Goal: Task Accomplishment & Management: Use online tool/utility

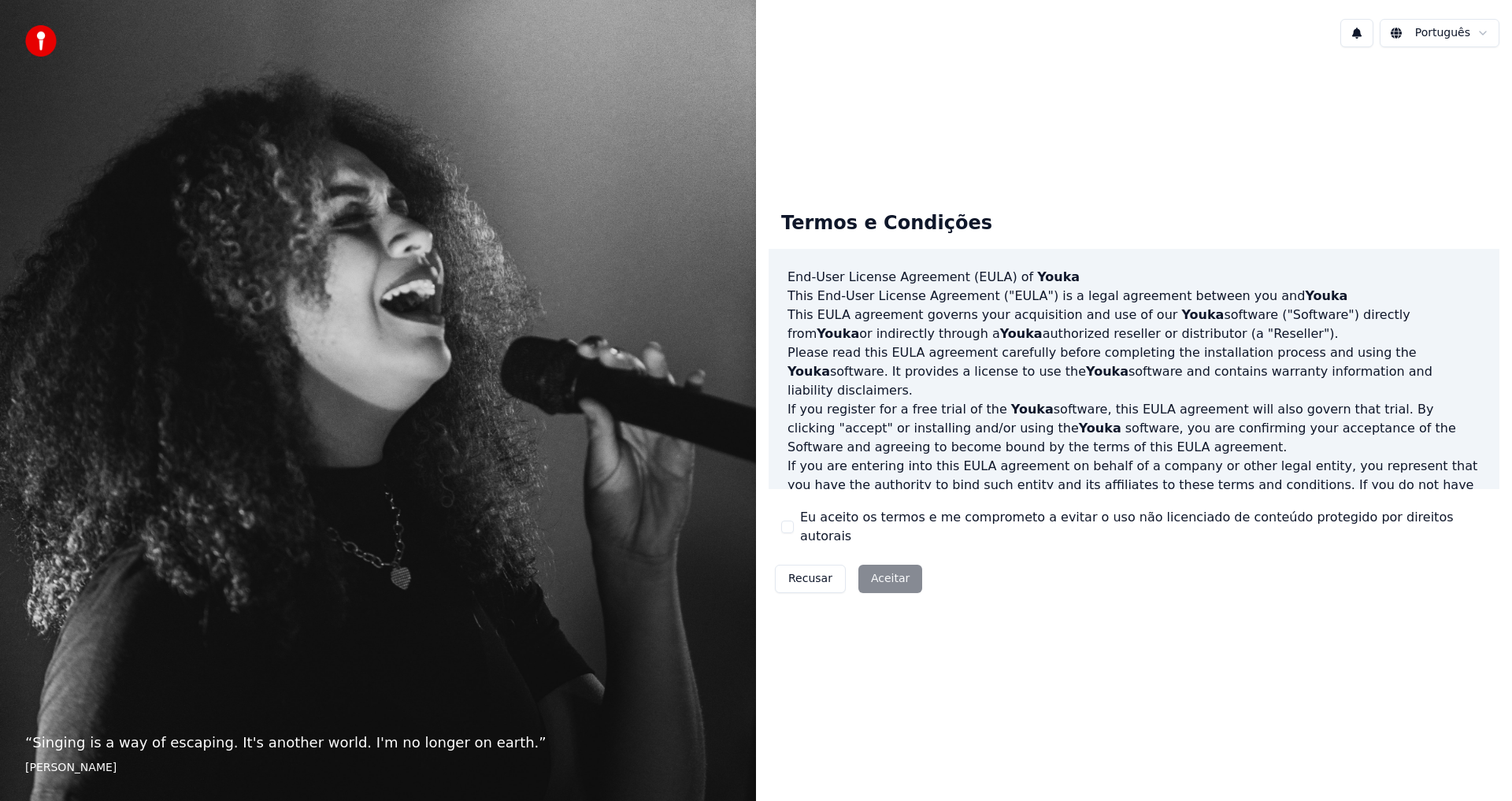
click at [888, 568] on div "Recusar Aceitar" at bounding box center [849, 579] width 160 height 41
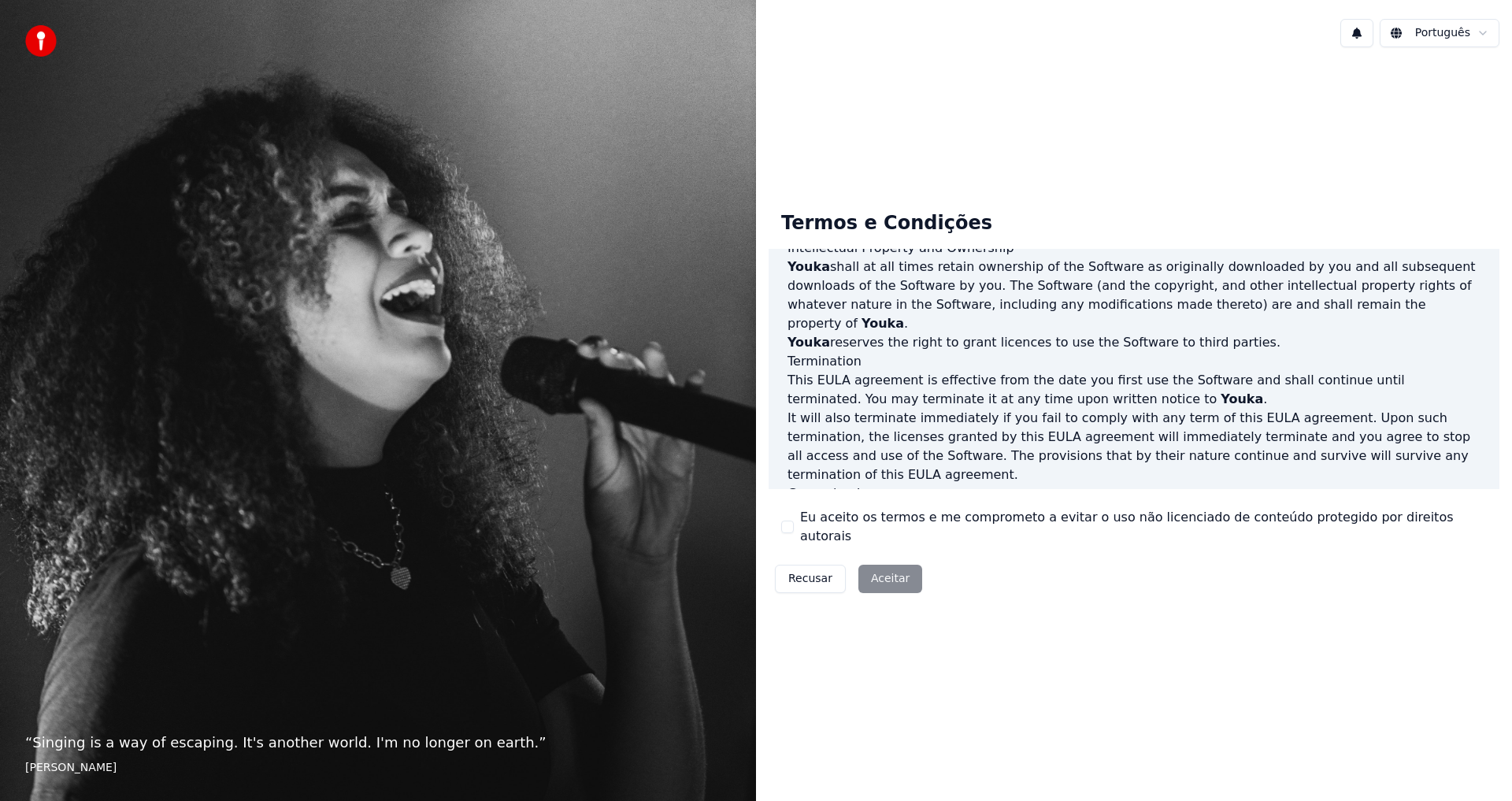
scroll to position [630, 0]
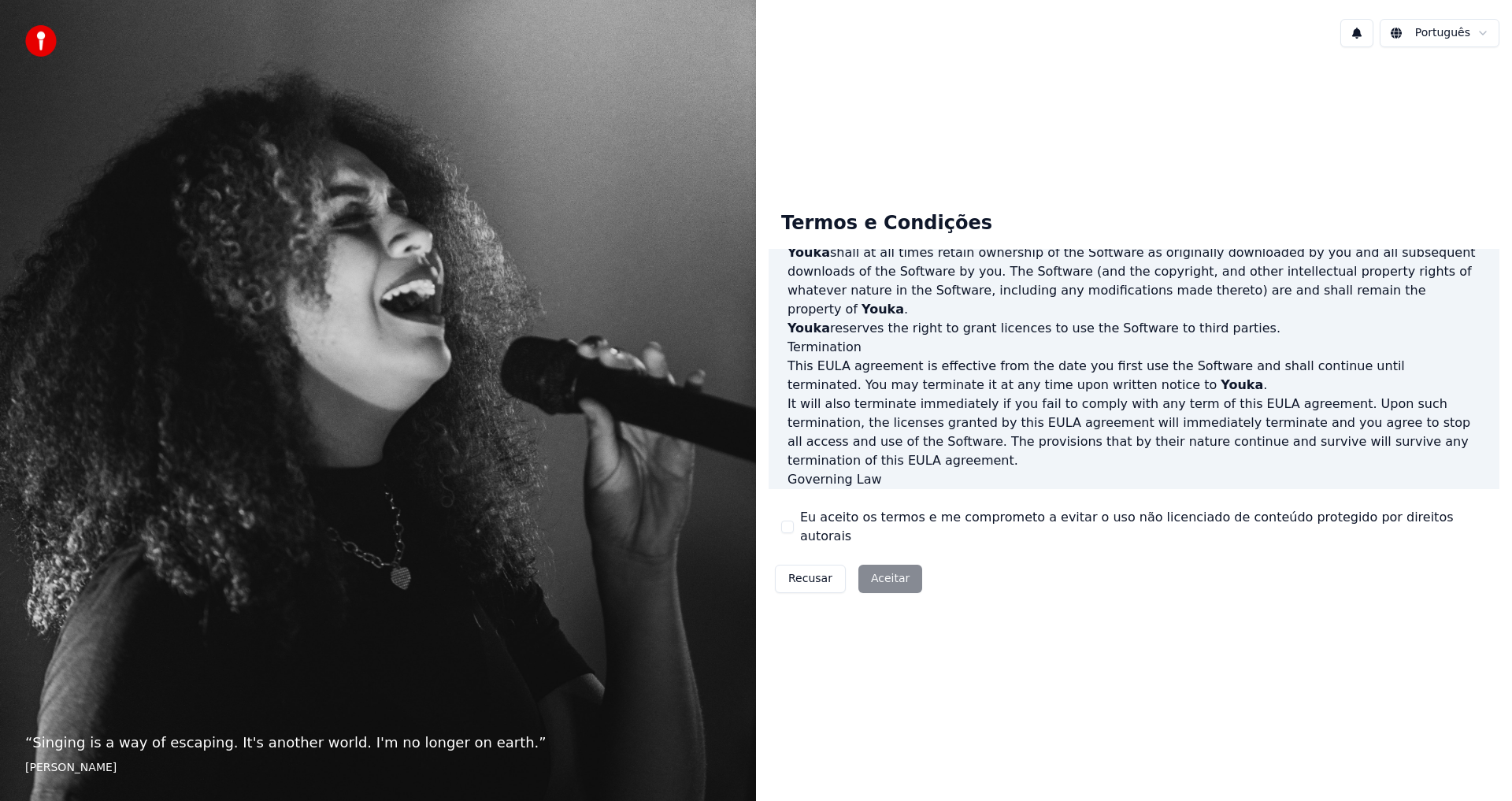
click at [792, 528] on button "Eu aceito os termos e me comprometo a evitar o uso não licenciado de conteúdo p…" at bounding box center [787, 527] width 12 height 12
click at [897, 569] on button "Aceitar" at bounding box center [890, 579] width 64 height 28
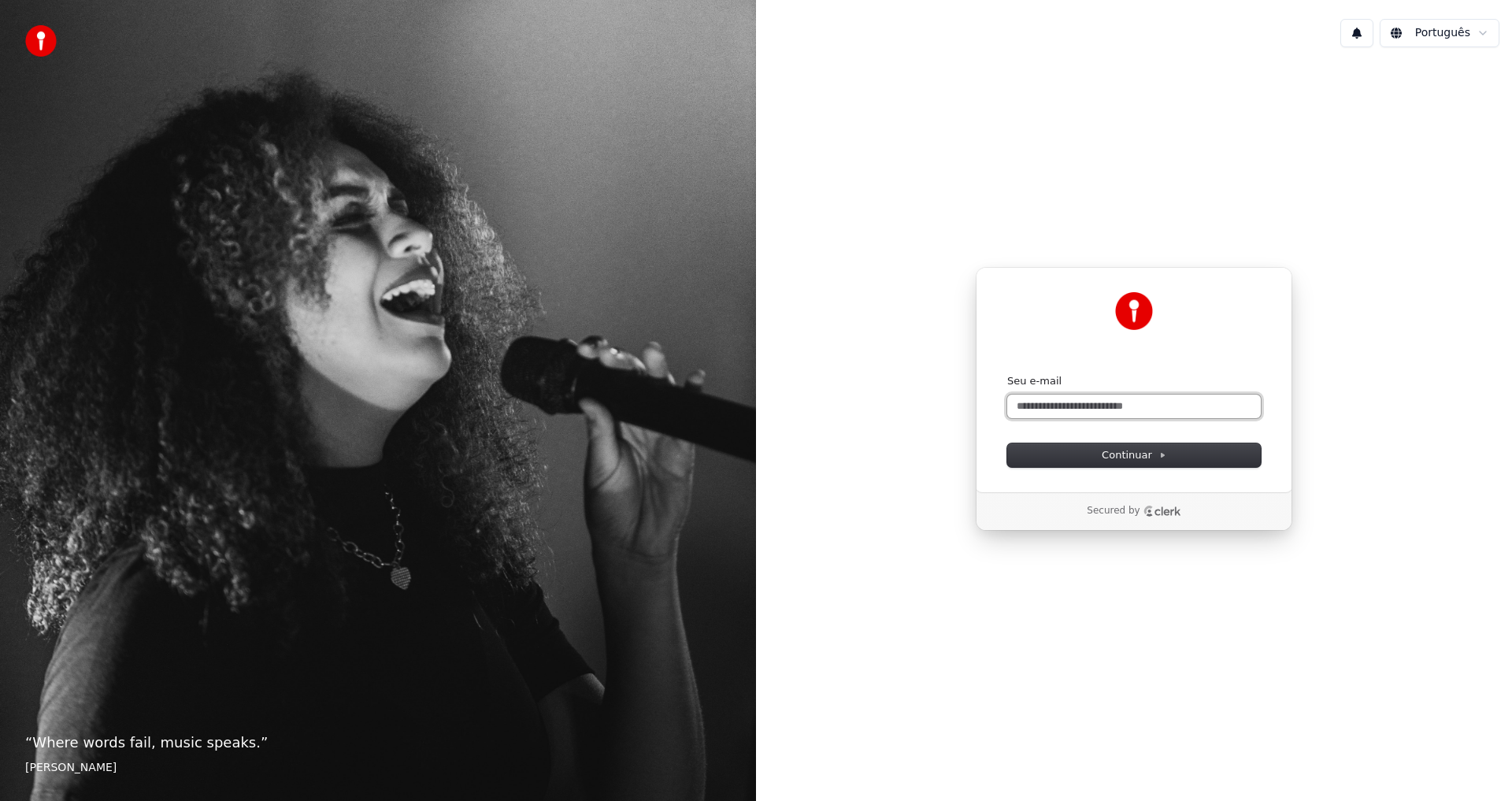
click at [1053, 406] on input "Seu e-mail" at bounding box center [1134, 406] width 253 height 24
type input "*"
click at [1119, 456] on span "Continuar" at bounding box center [1134, 456] width 65 height 14
type input "**********"
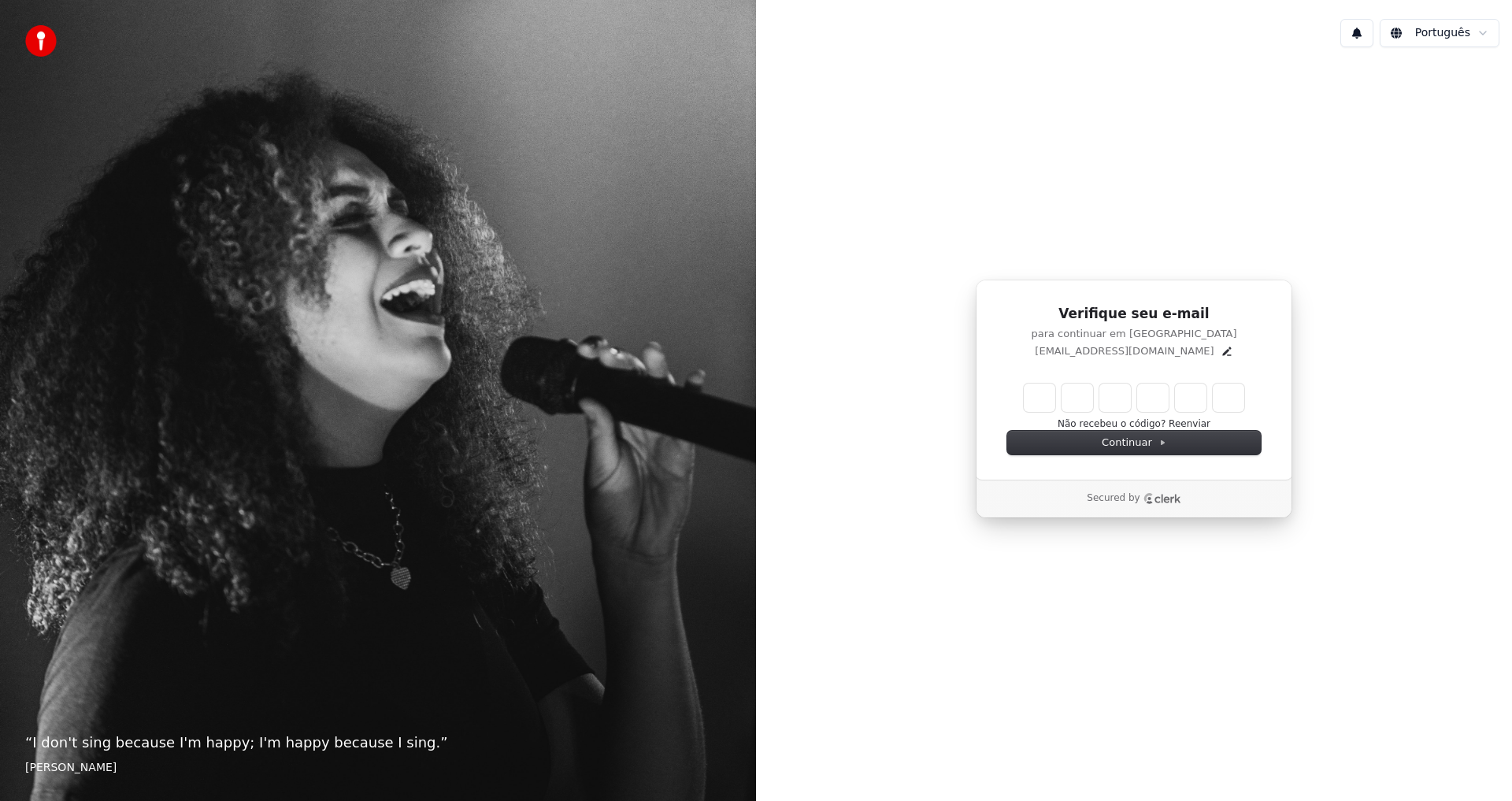
click at [1033, 398] on input "Enter verification code" at bounding box center [1134, 398] width 220 height 28
type input "******"
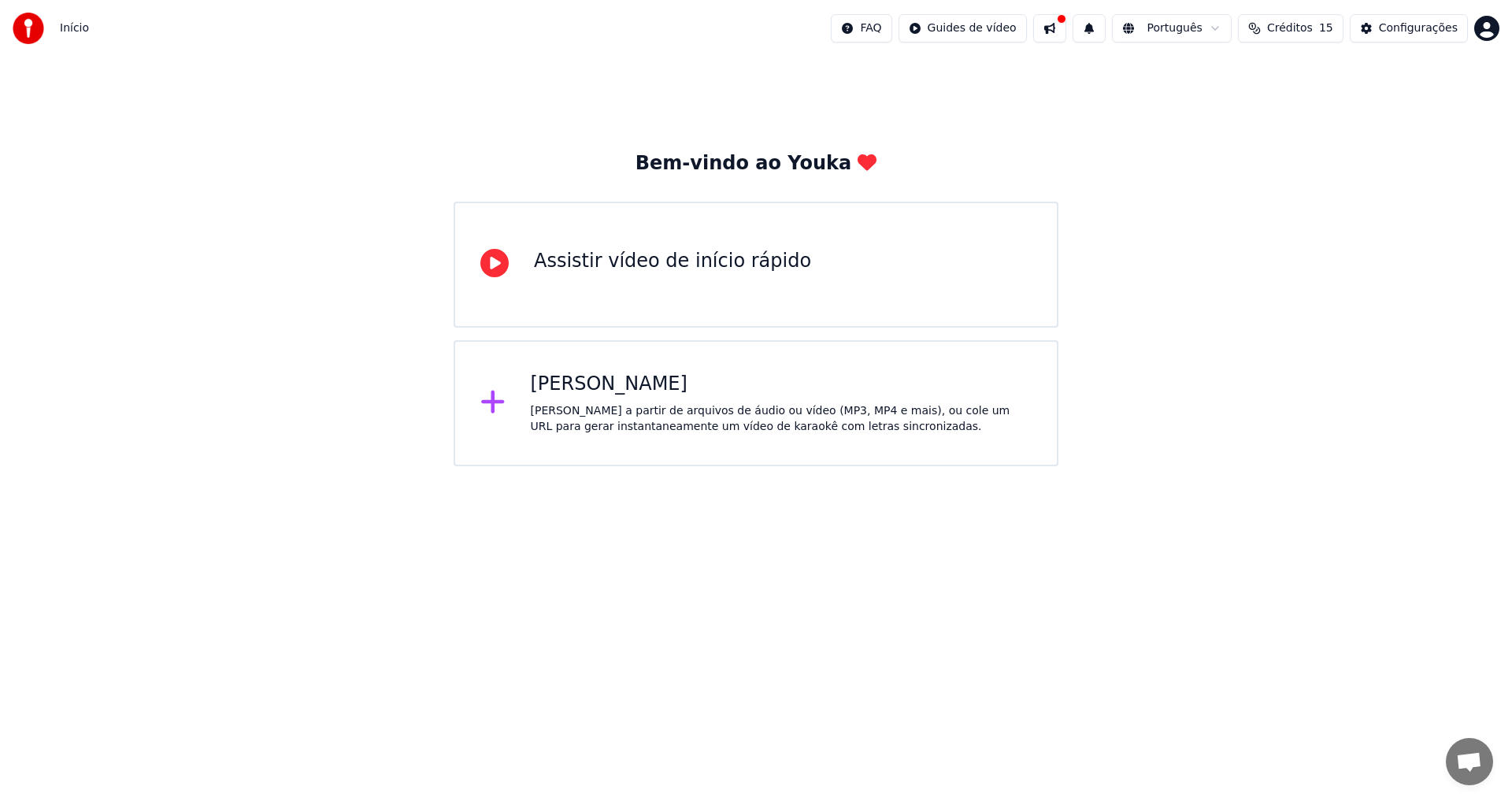
click at [608, 406] on div "[PERSON_NAME] a partir de arquivos de áudio ou vídeo (MP3, MP4 e mais), ou cole…" at bounding box center [781, 419] width 502 height 31
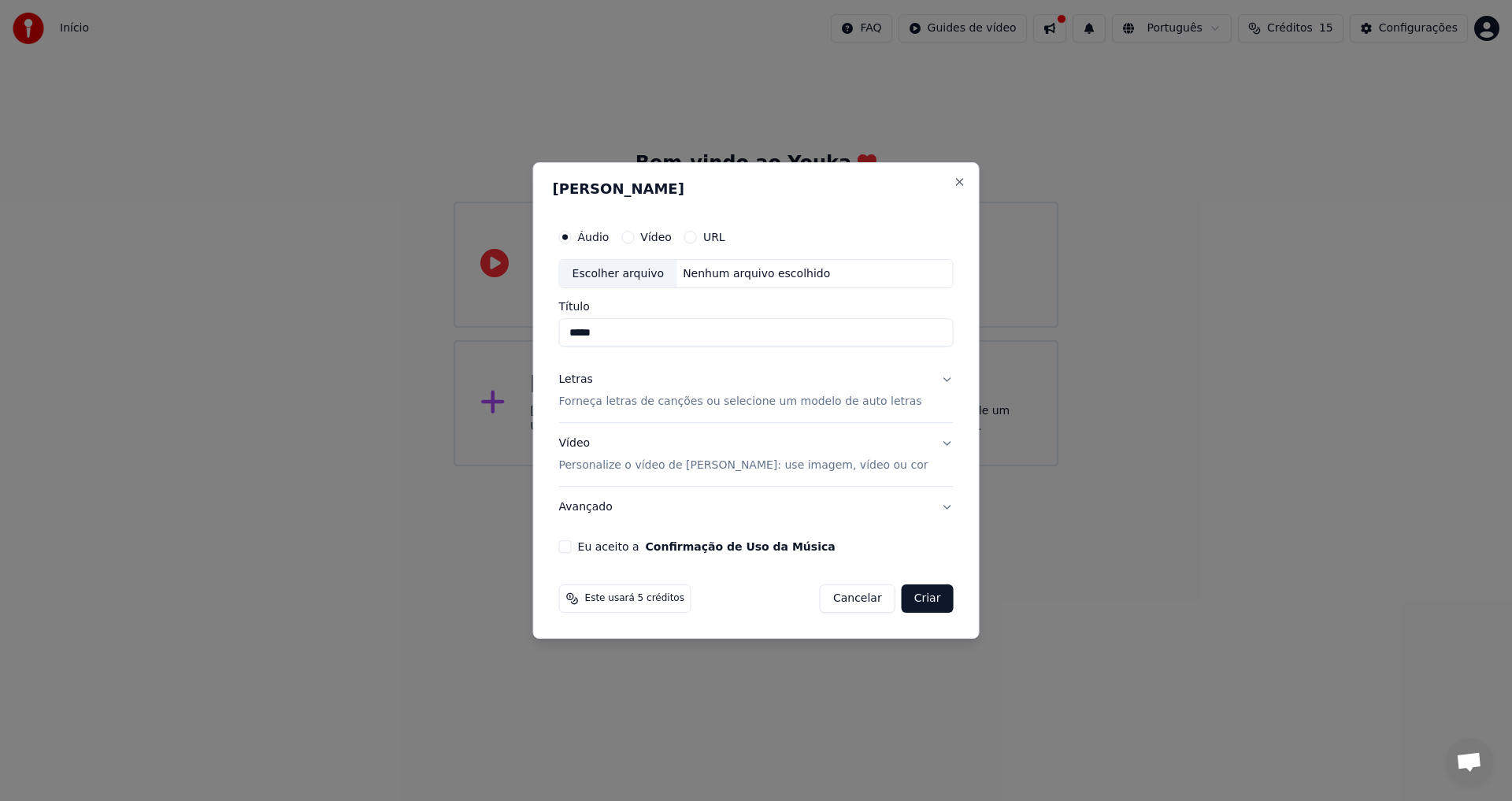
type input "*****"
click at [849, 403] on p "Forneça letras de canções ou selecione um modelo de auto letras" at bounding box center [740, 402] width 363 height 16
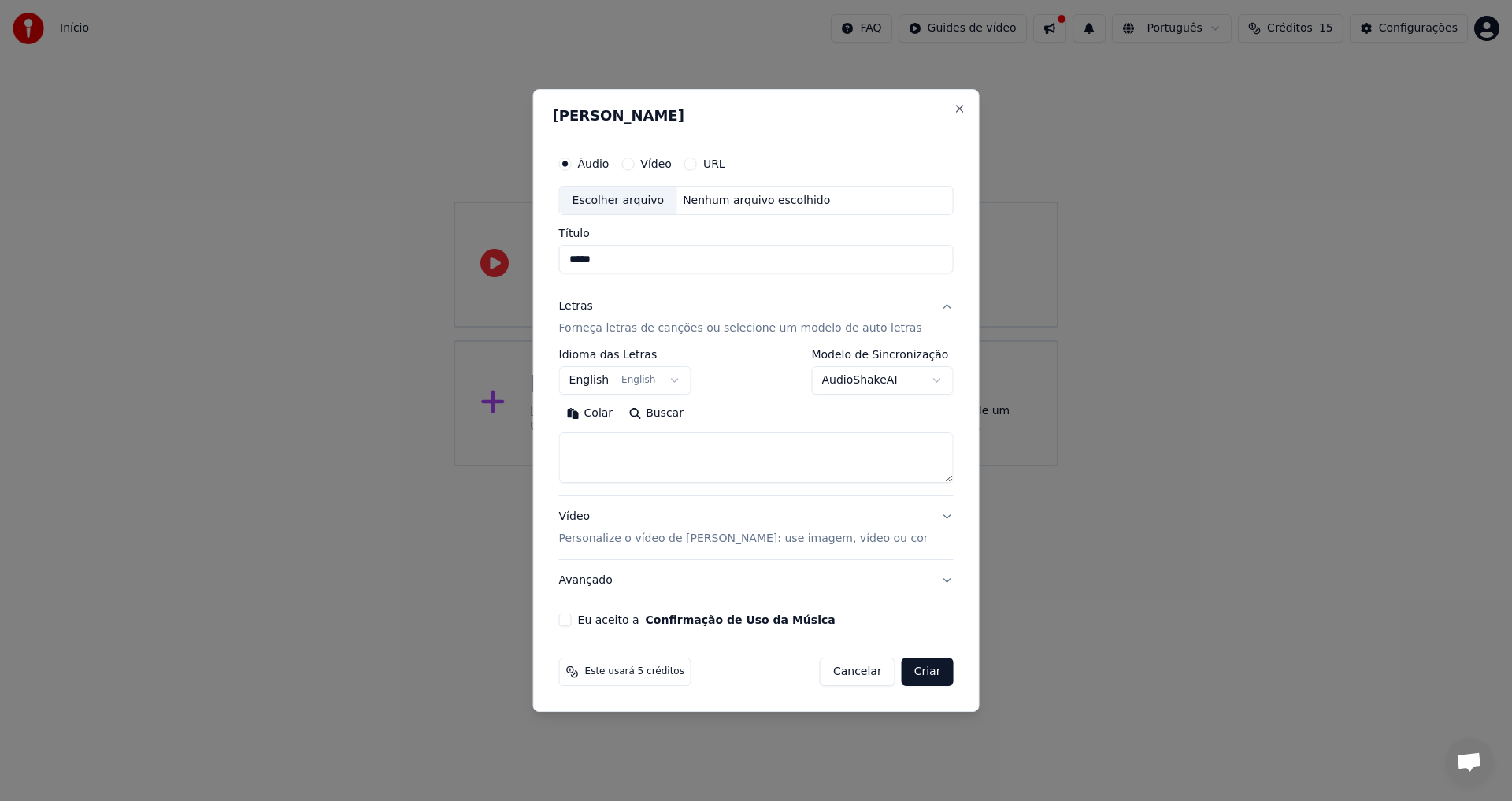
click at [690, 380] on button "English English" at bounding box center [625, 381] width 132 height 28
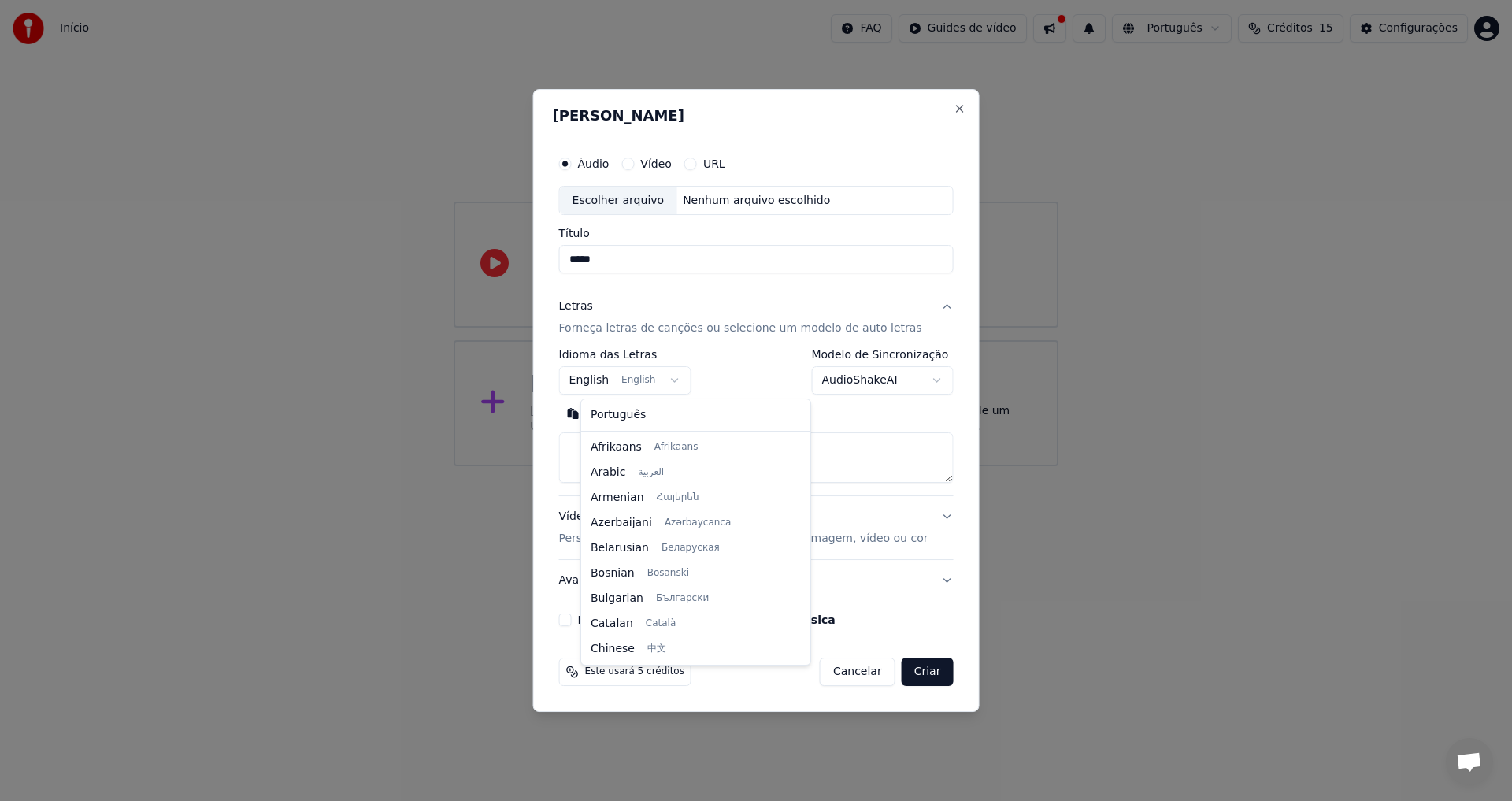
scroll to position [126, 0]
select select "**"
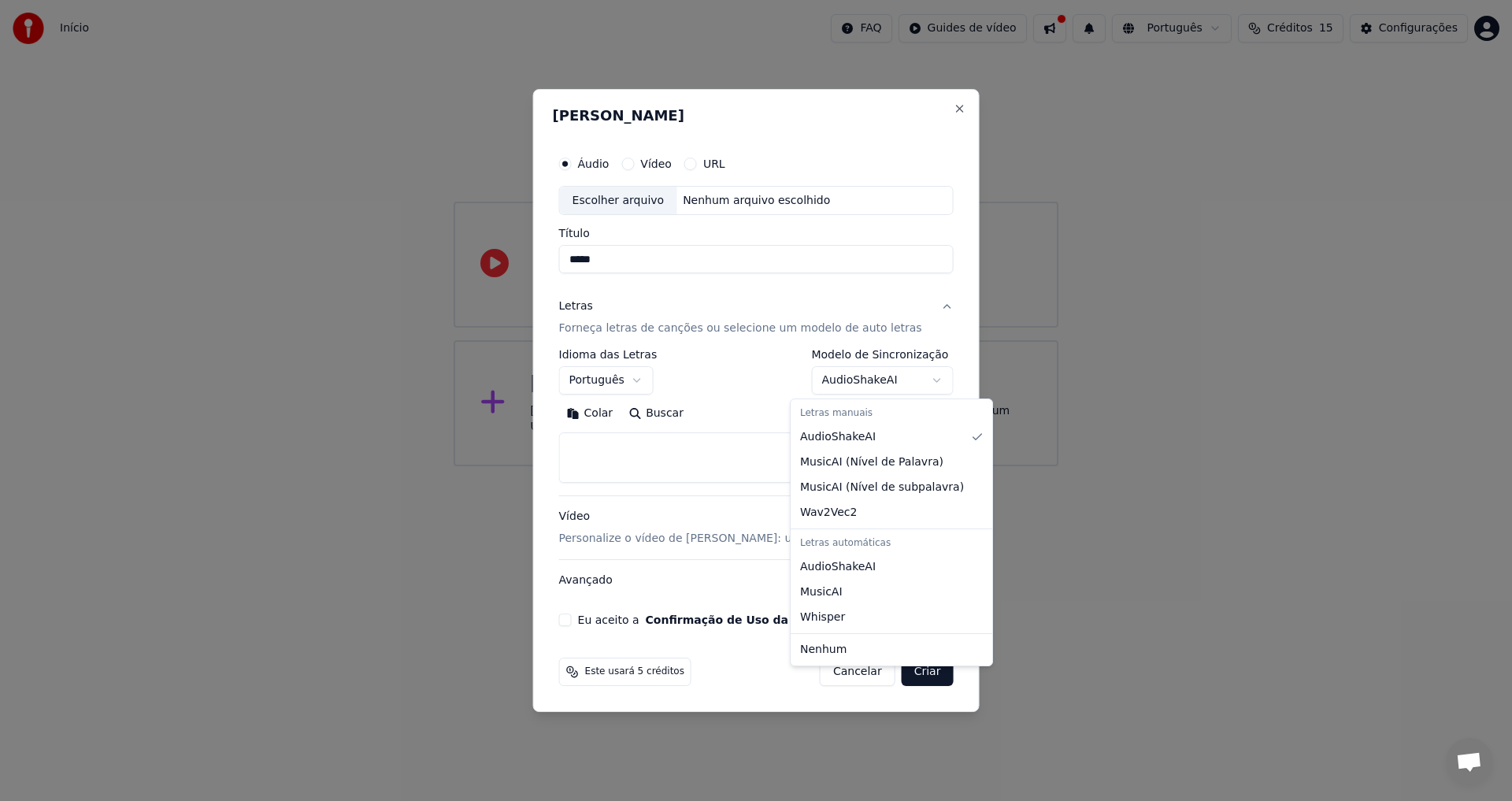
click at [879, 376] on body "**********" at bounding box center [756, 233] width 1512 height 466
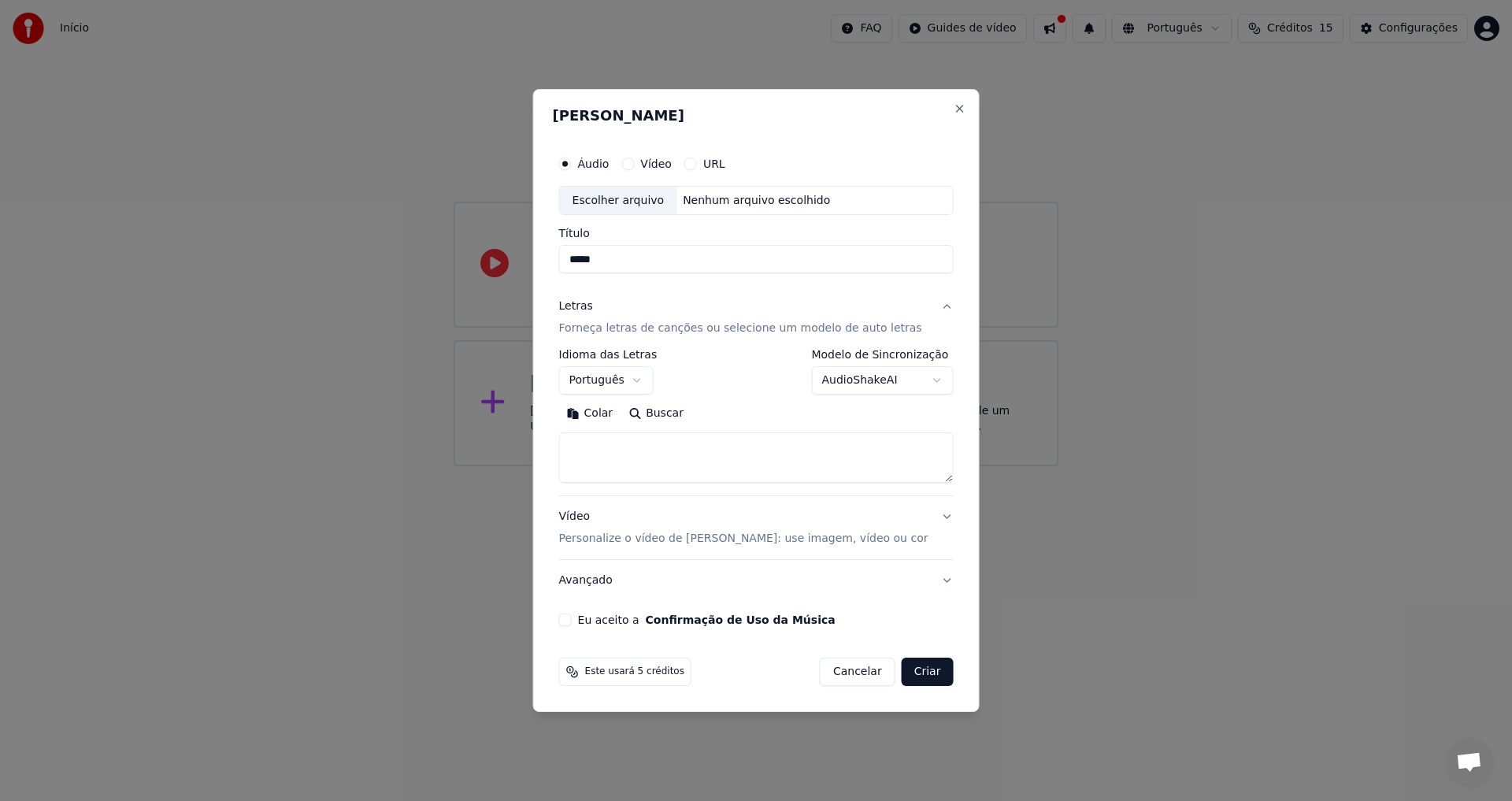
click at [763, 385] on body "**********" at bounding box center [756, 233] width 1512 height 466
click at [677, 418] on button "Buscar" at bounding box center [655, 414] width 71 height 25
click at [614, 449] on textarea at bounding box center [756, 459] width 394 height 51
click at [607, 410] on button "Colar" at bounding box center [590, 414] width 62 height 25
click at [691, 540] on p "Personalize o vídeo de [PERSON_NAME]: use imagem, vídeo ou cor" at bounding box center [744, 539] width 370 height 16
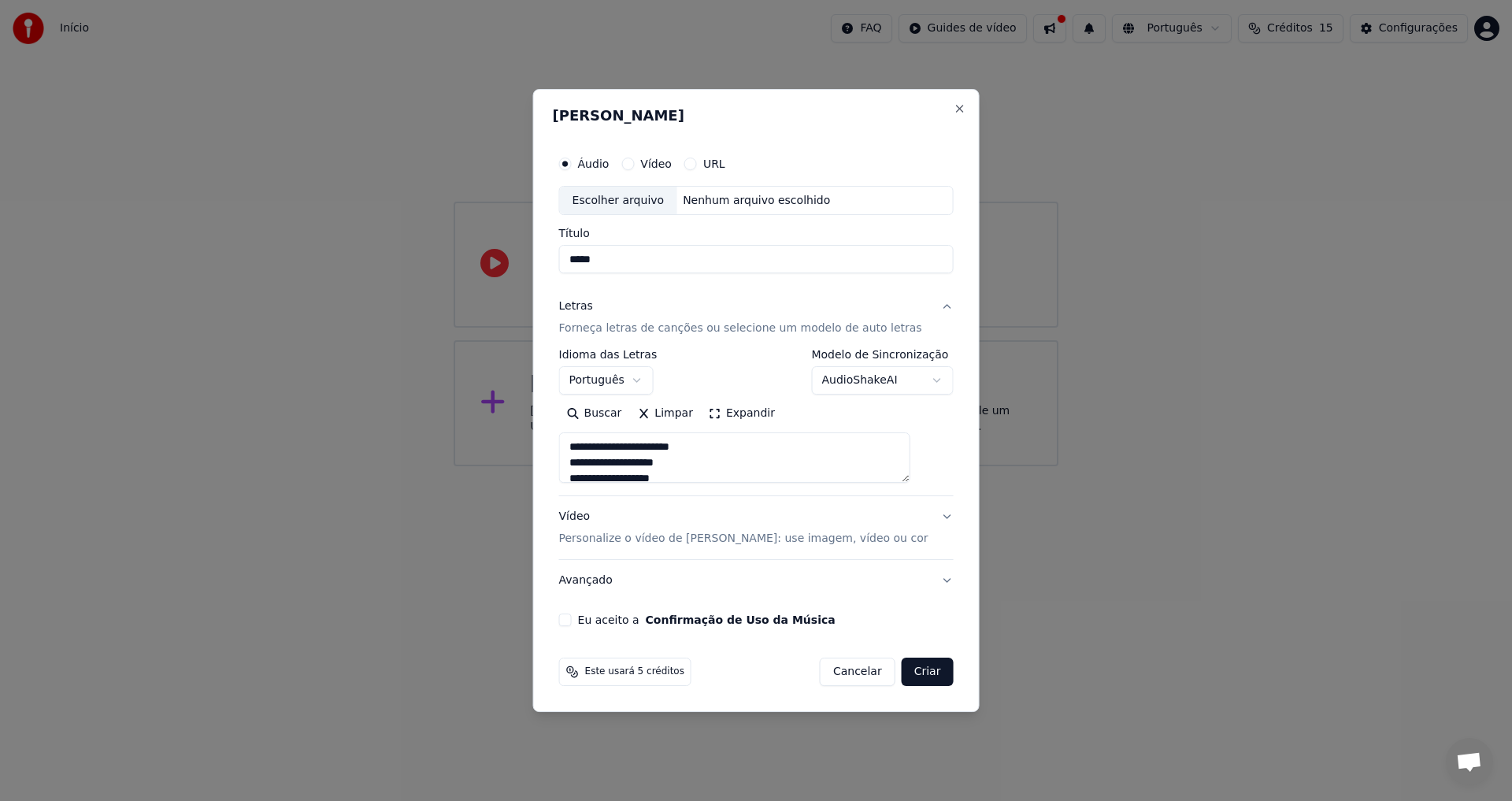
type textarea "**********"
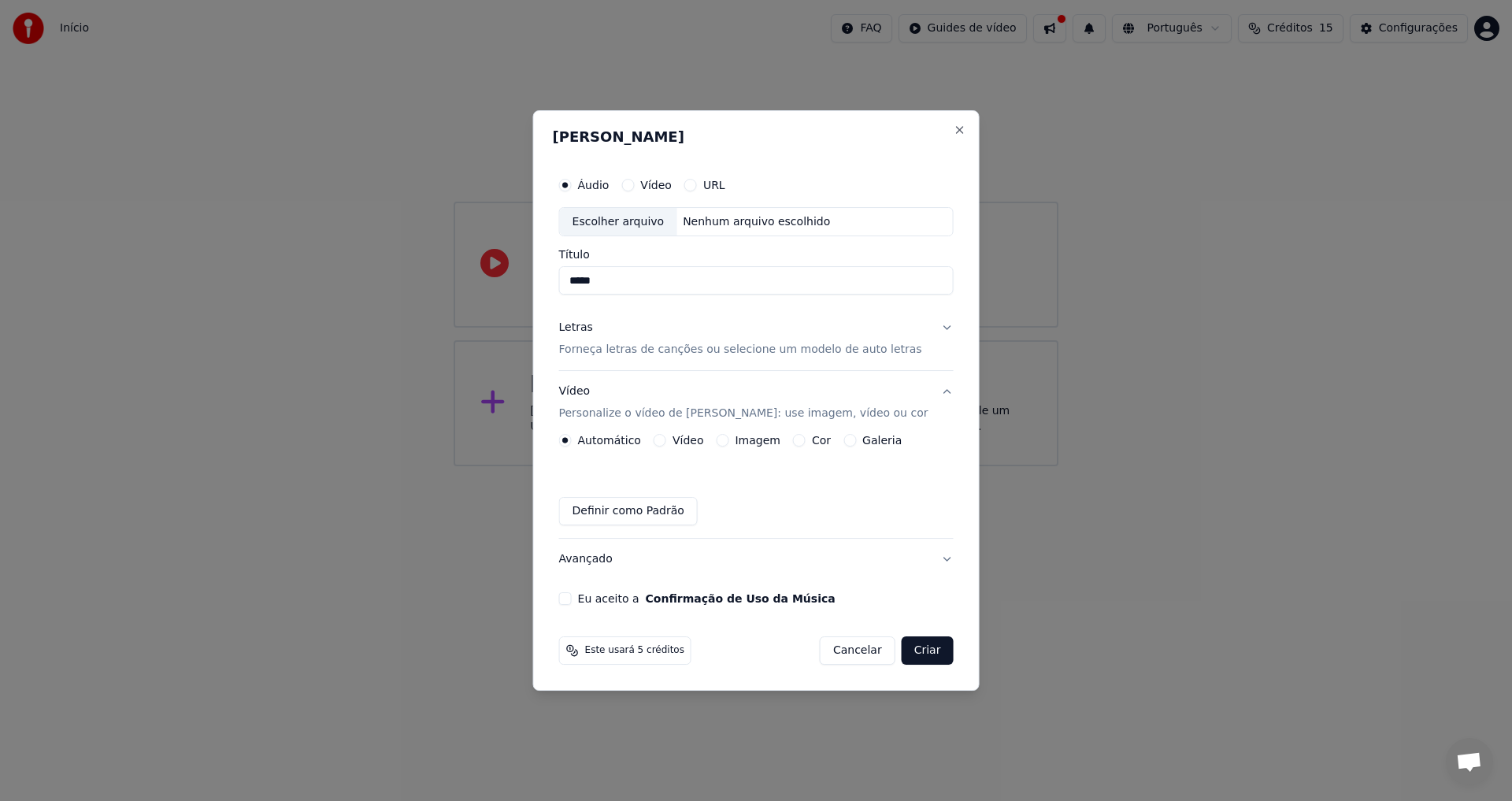
click at [857, 441] on button "Galeria" at bounding box center [850, 441] width 12 height 12
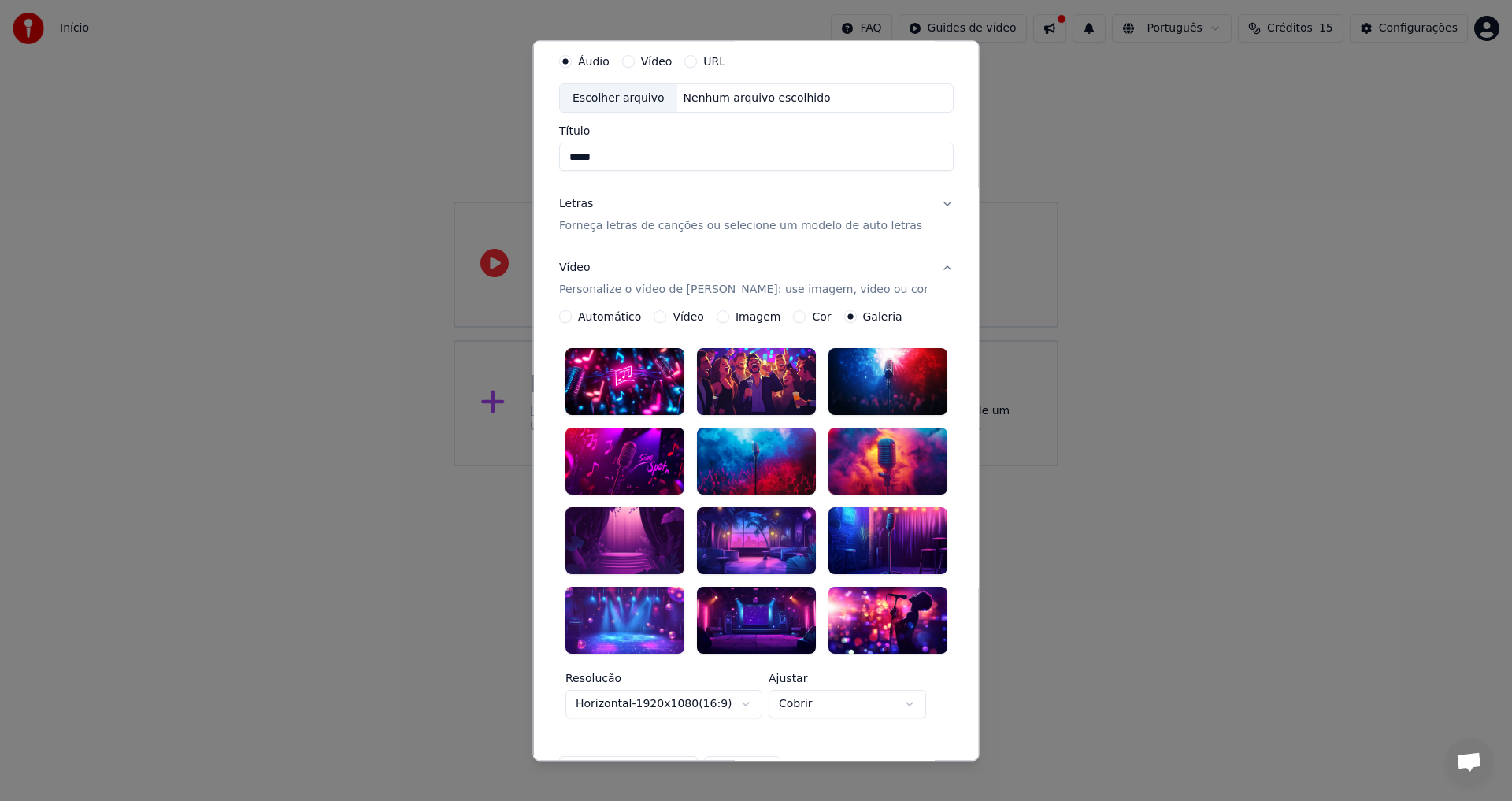
scroll to position [0, 0]
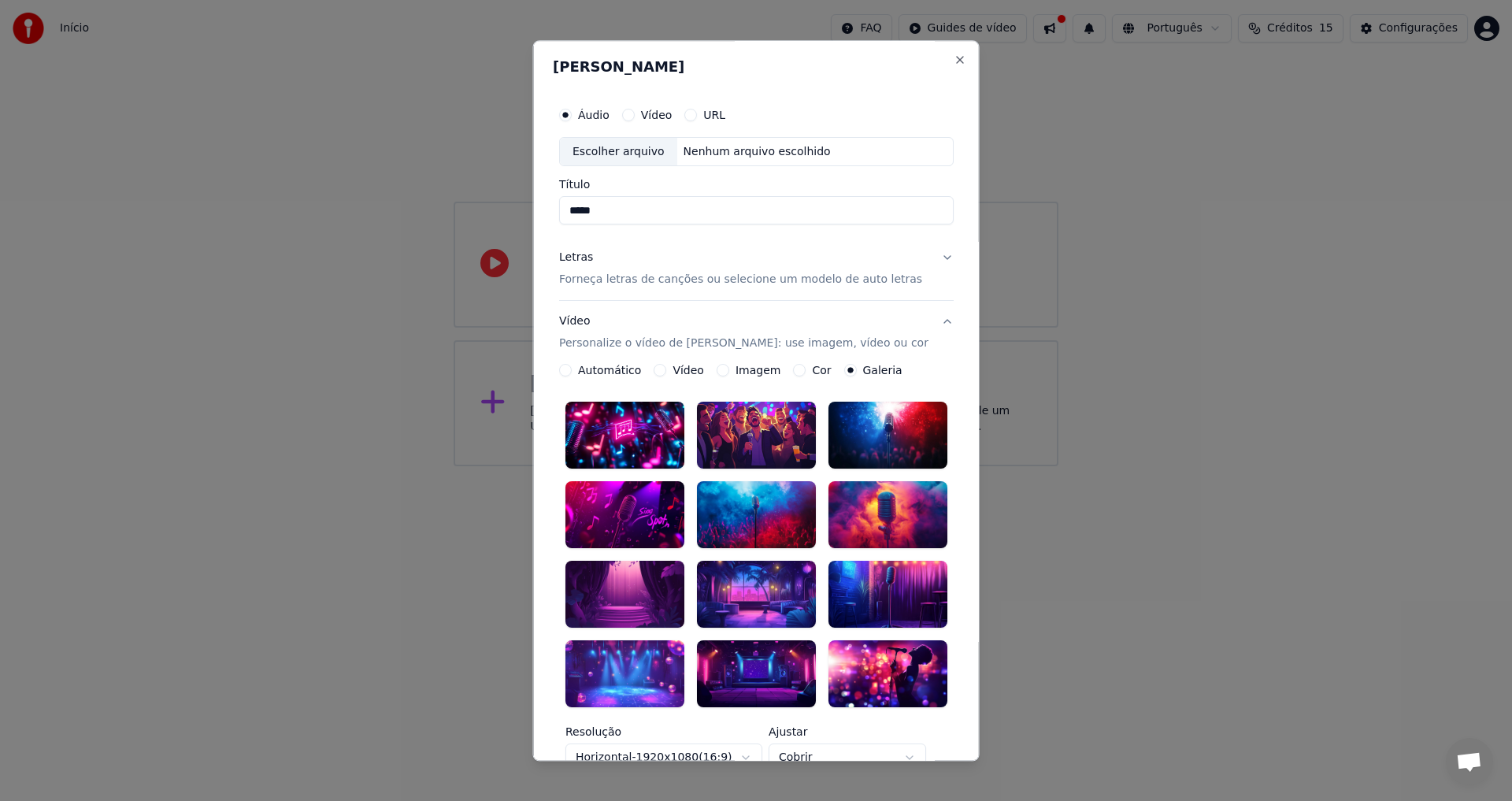
click at [629, 148] on div "Escolher arquivo" at bounding box center [619, 152] width 117 height 28
type input "**********"
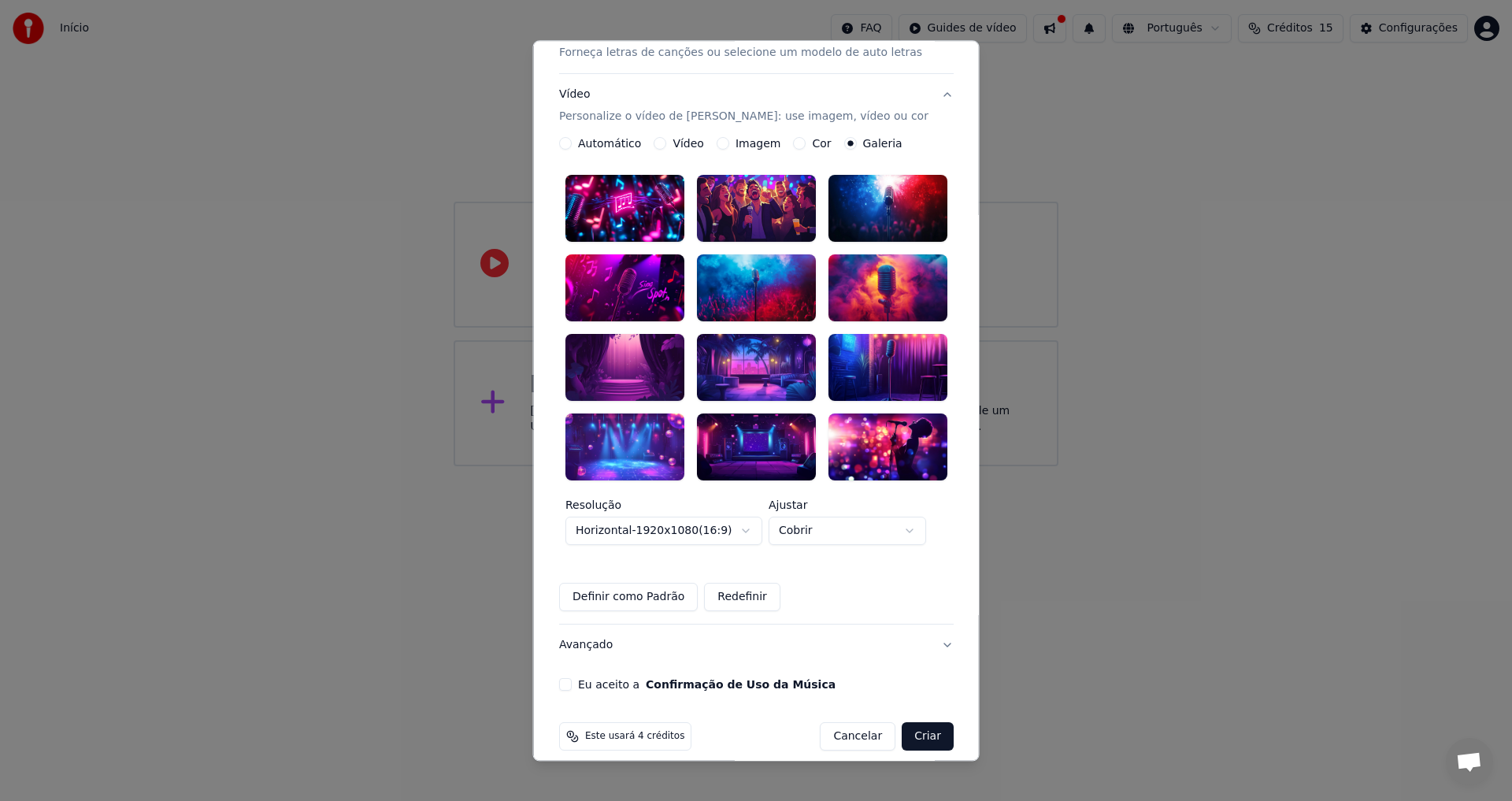
scroll to position [227, 0]
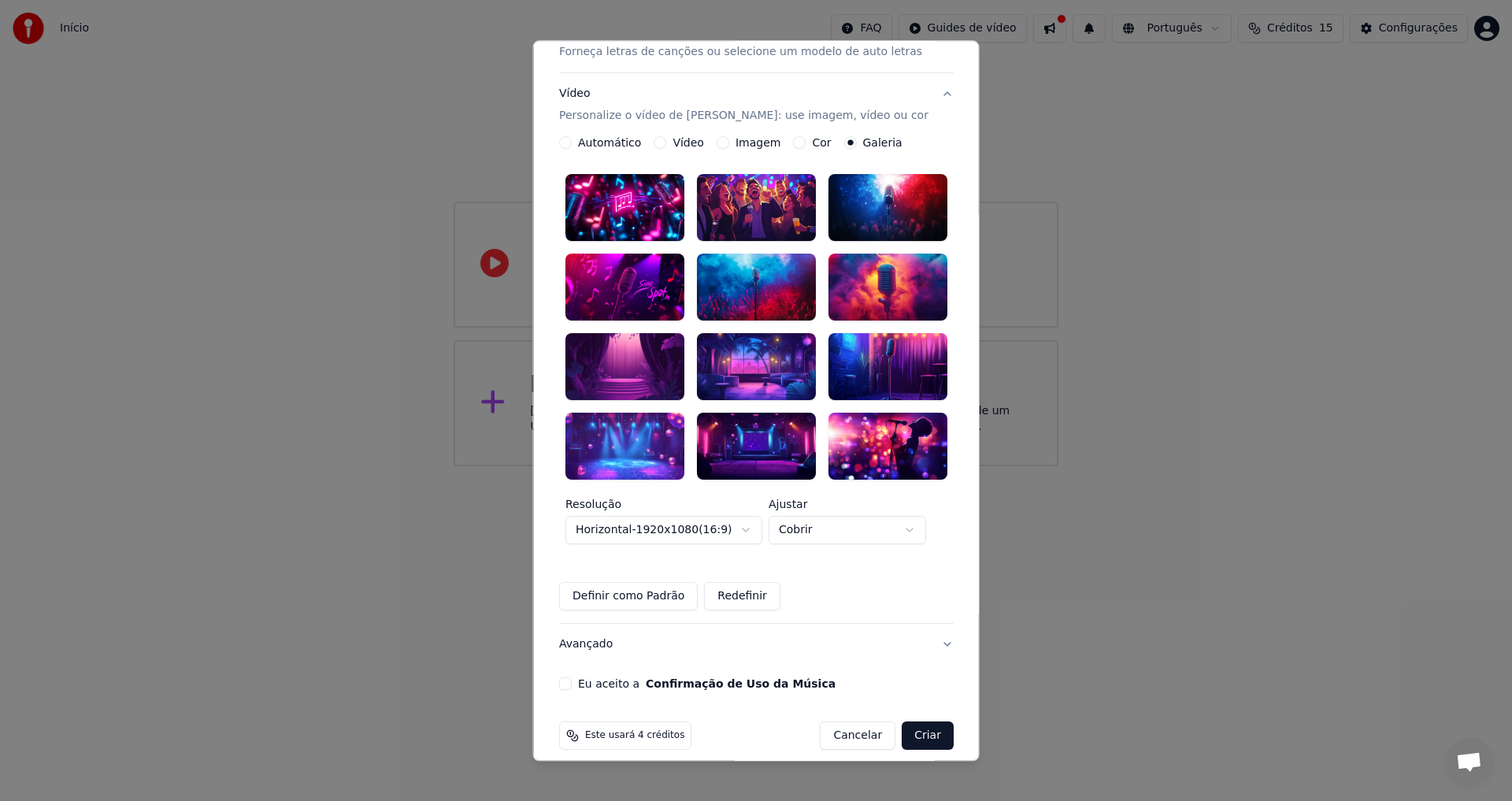
click at [928, 629] on button "Avançado" at bounding box center [756, 644] width 394 height 41
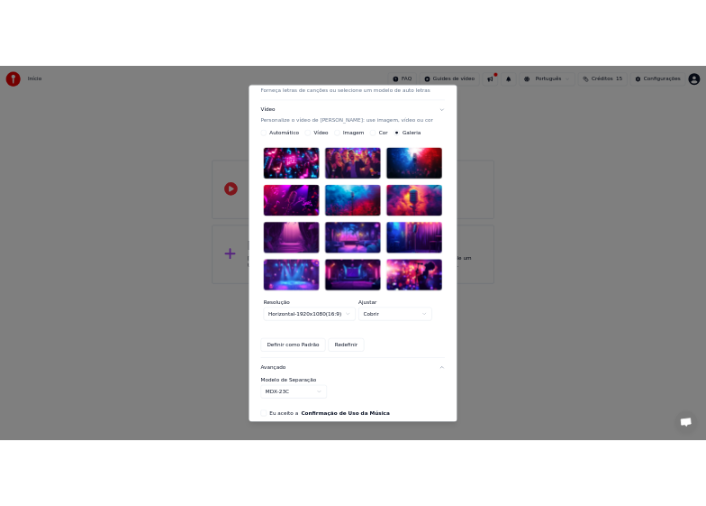
scroll to position [0, 0]
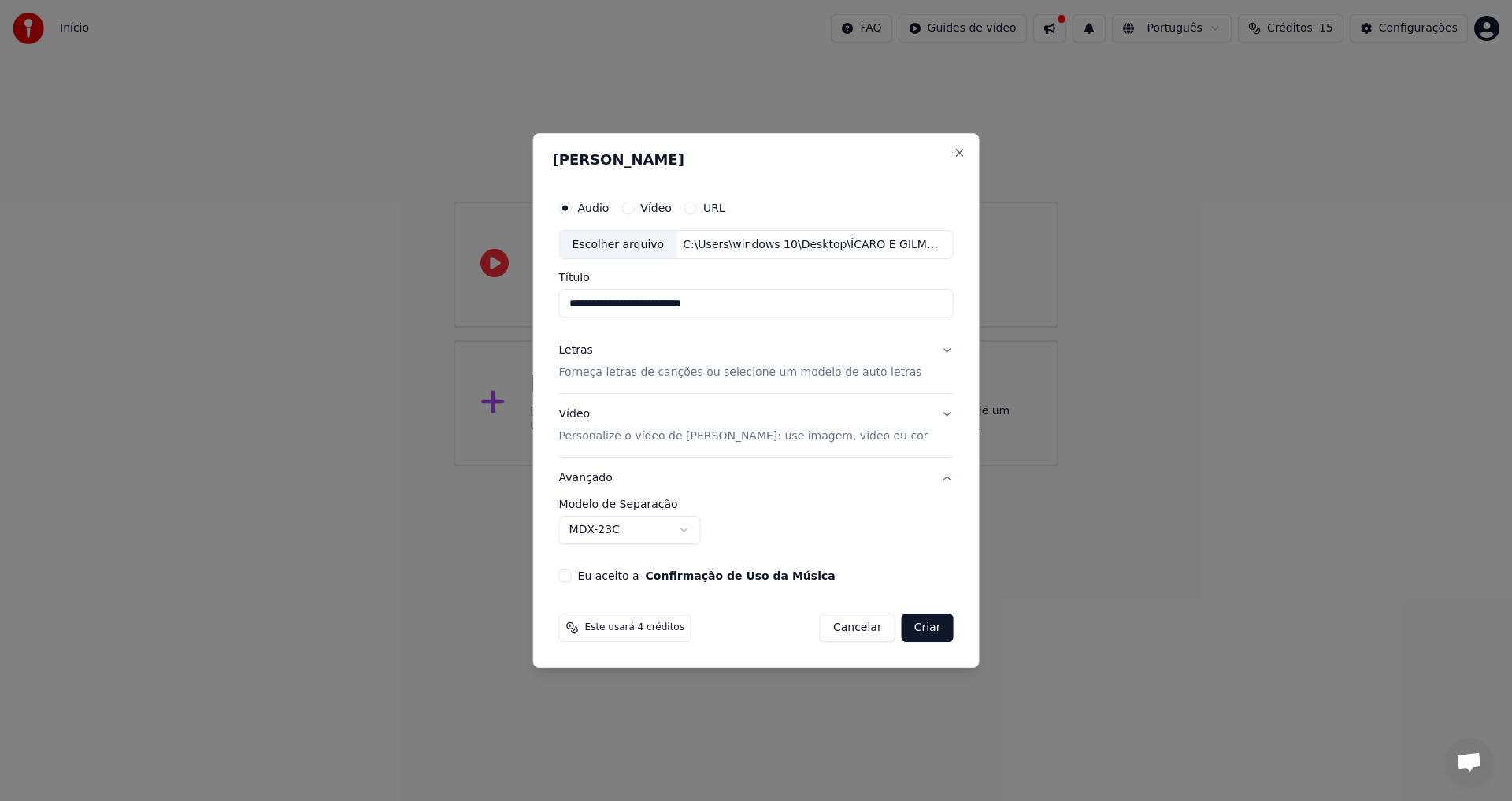
click at [937, 478] on button "Avançado" at bounding box center [756, 478] width 394 height 41
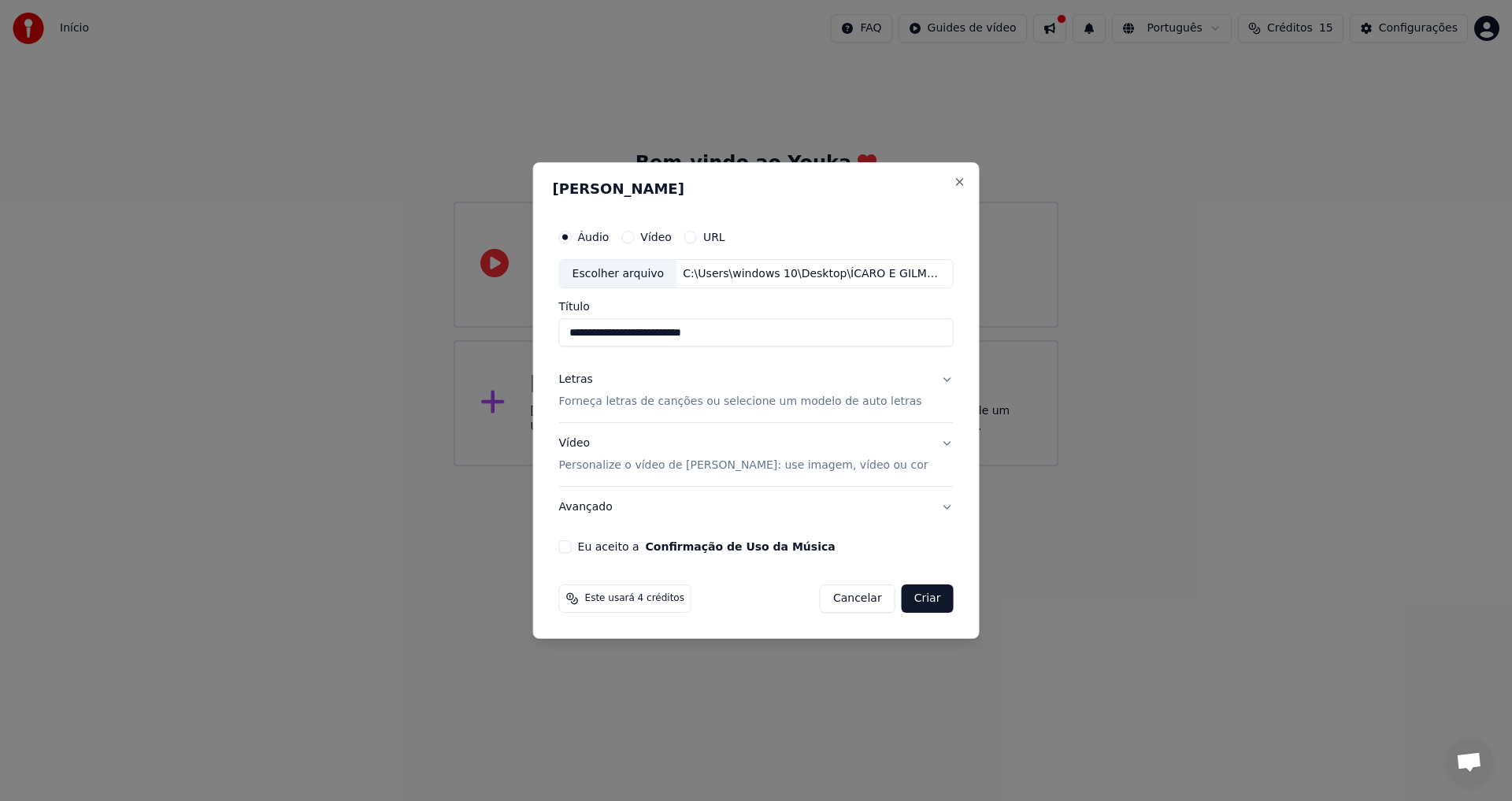
click at [938, 504] on button "Avançado" at bounding box center [756, 507] width 394 height 41
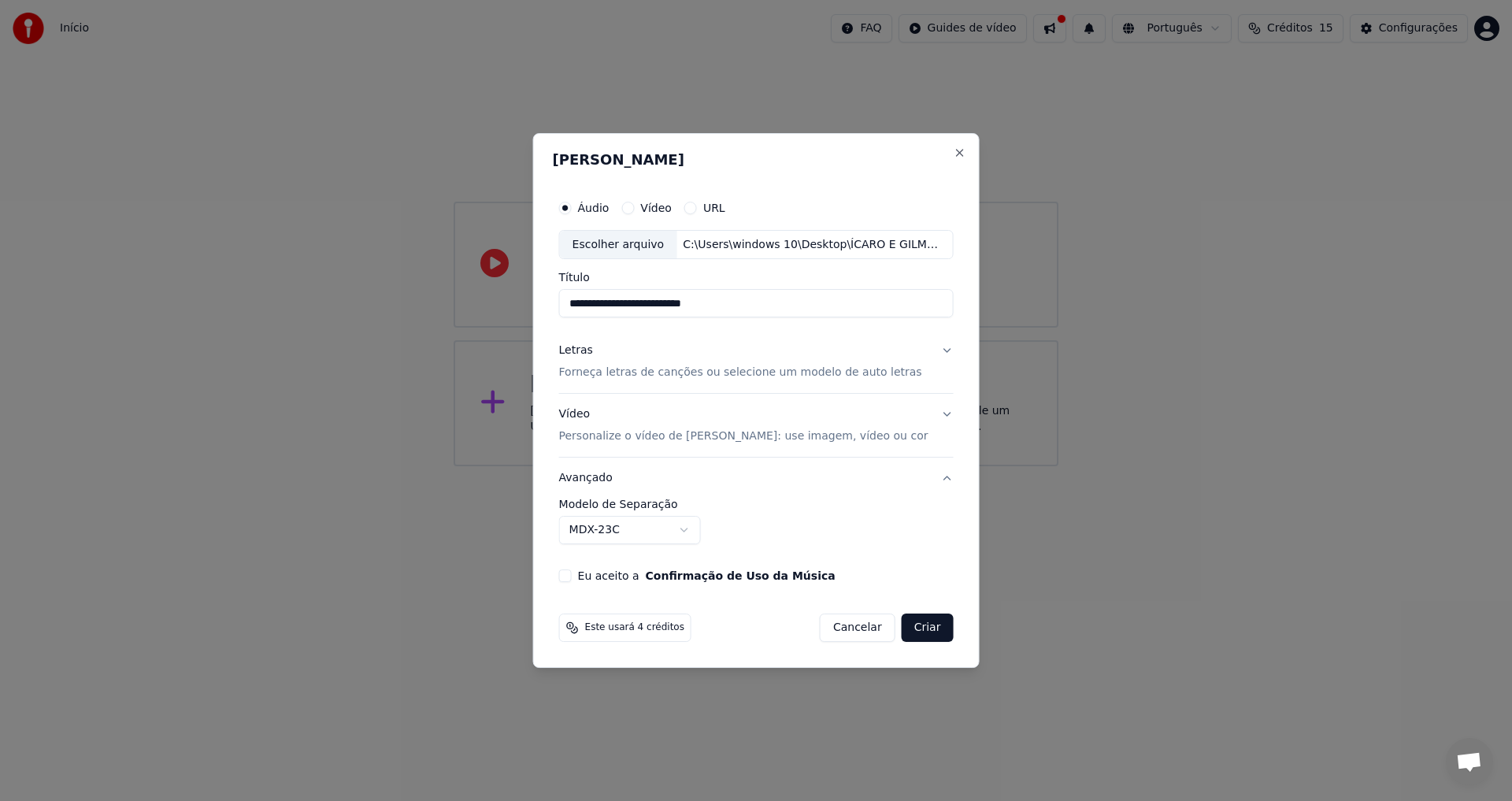
click at [933, 474] on button "Avançado" at bounding box center [756, 478] width 394 height 41
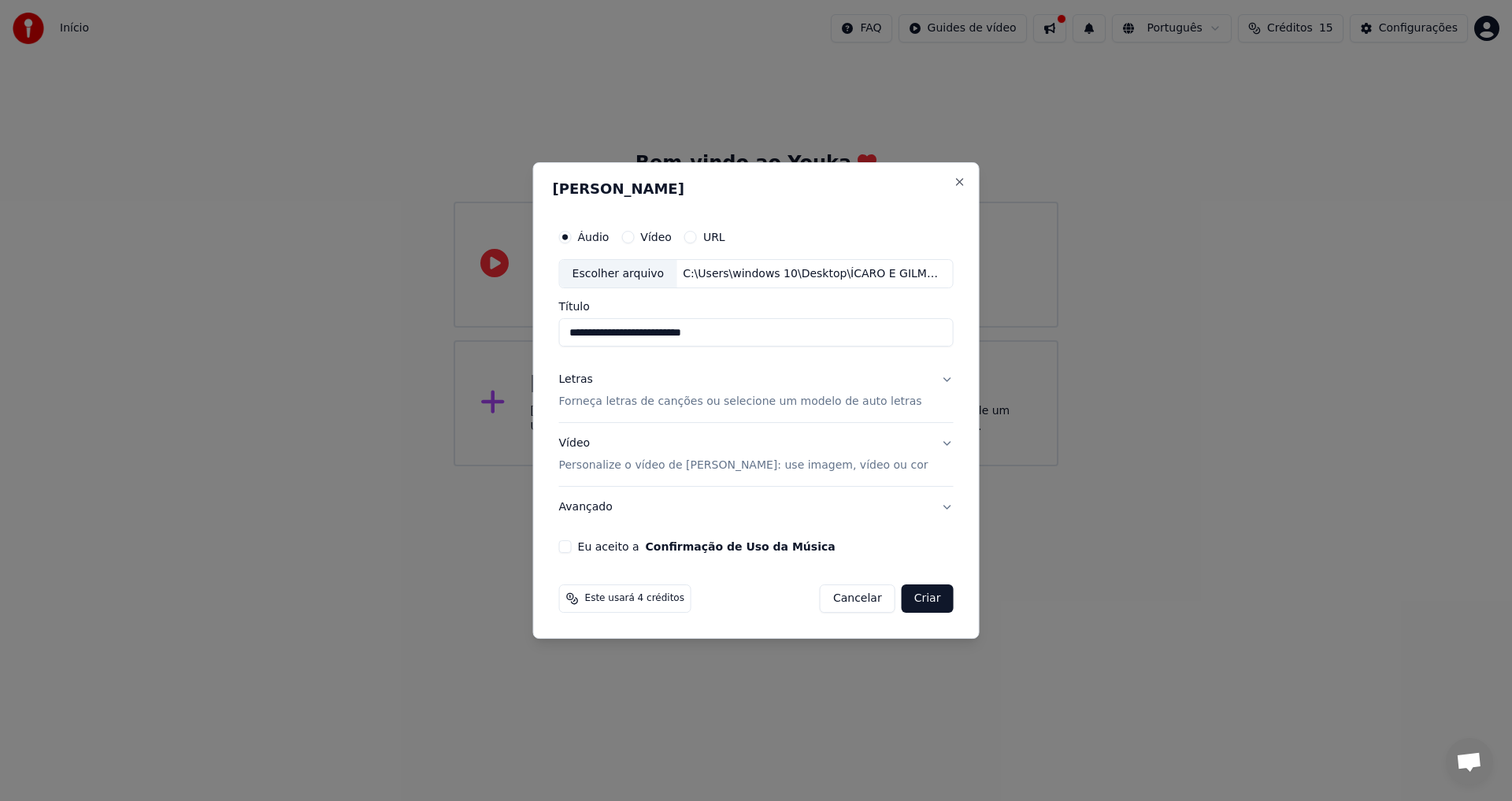
click at [689, 466] on p "Personalize o vídeo de [PERSON_NAME]: use imagem, vídeo ou cor" at bounding box center [744, 466] width 370 height 16
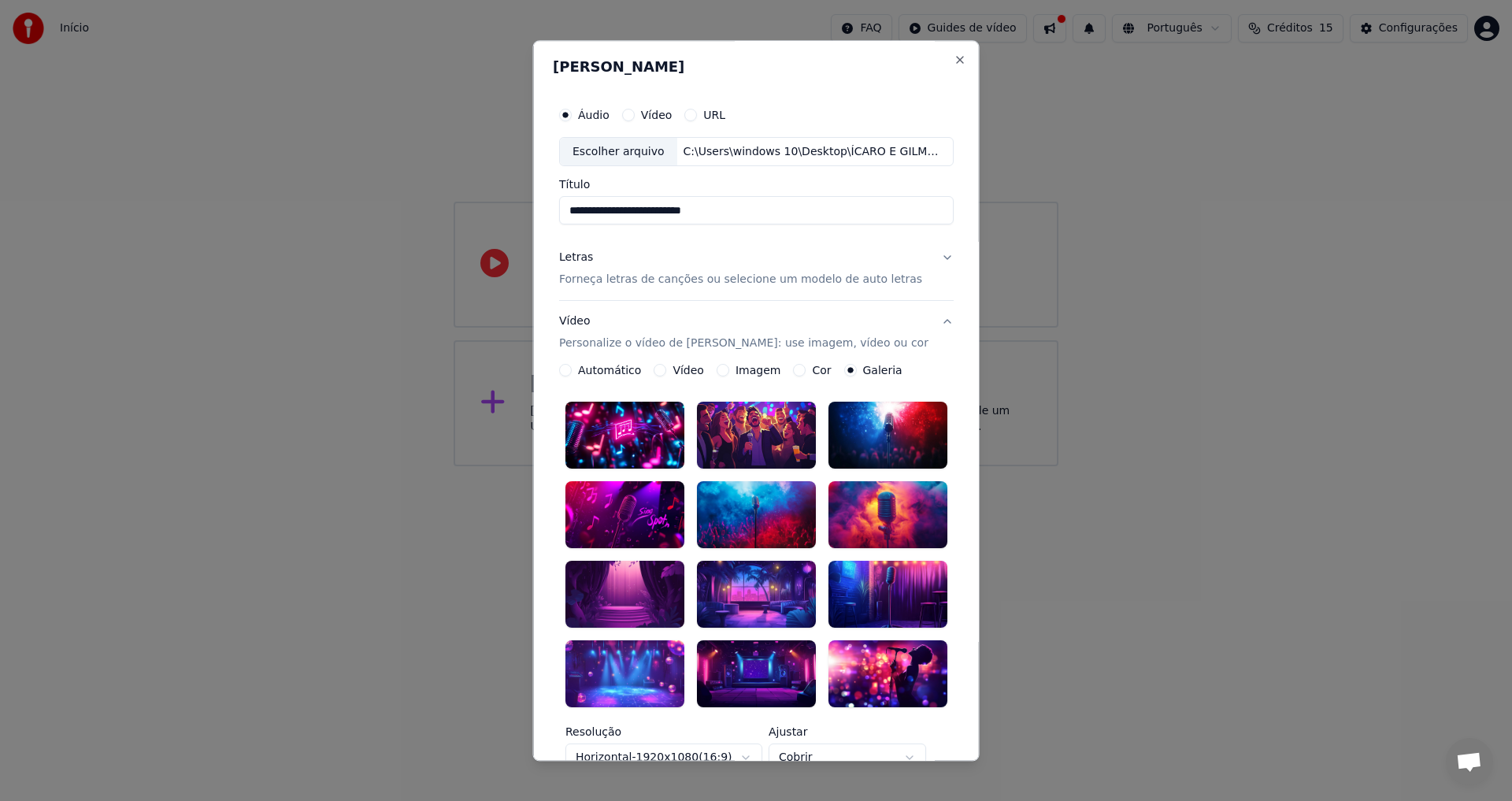
drag, startPoint x: 716, startPoint y: 364, endPoint x: 719, endPoint y: 372, distance: 8.5
click at [716, 365] on div "Imagem" at bounding box center [747, 371] width 64 height 12
click at [717, 369] on button "Imagem" at bounding box center [722, 371] width 12 height 12
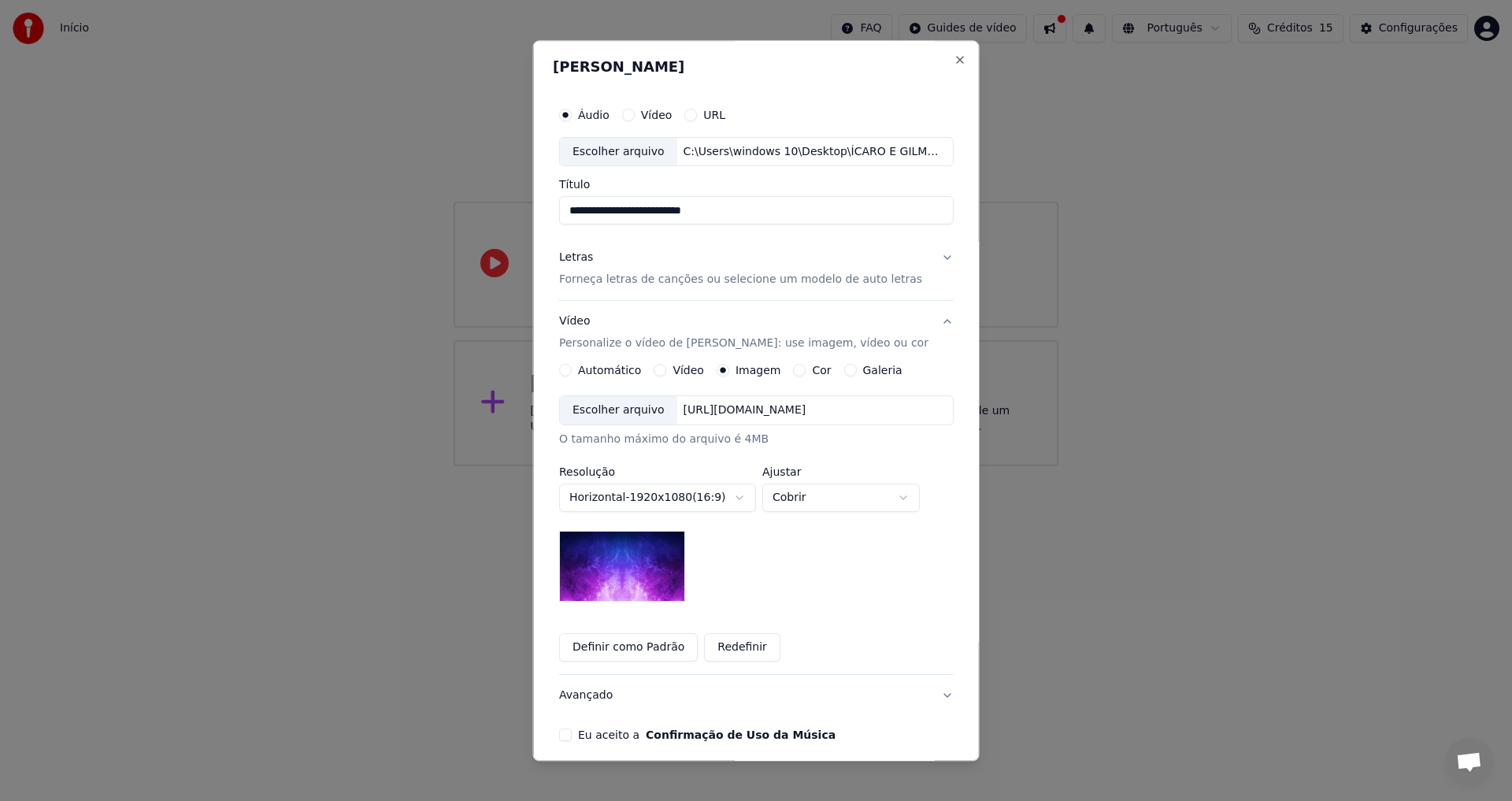
click at [773, 576] on div "**********" at bounding box center [756, 499] width 394 height 206
click at [615, 578] on img at bounding box center [622, 567] width 126 height 71
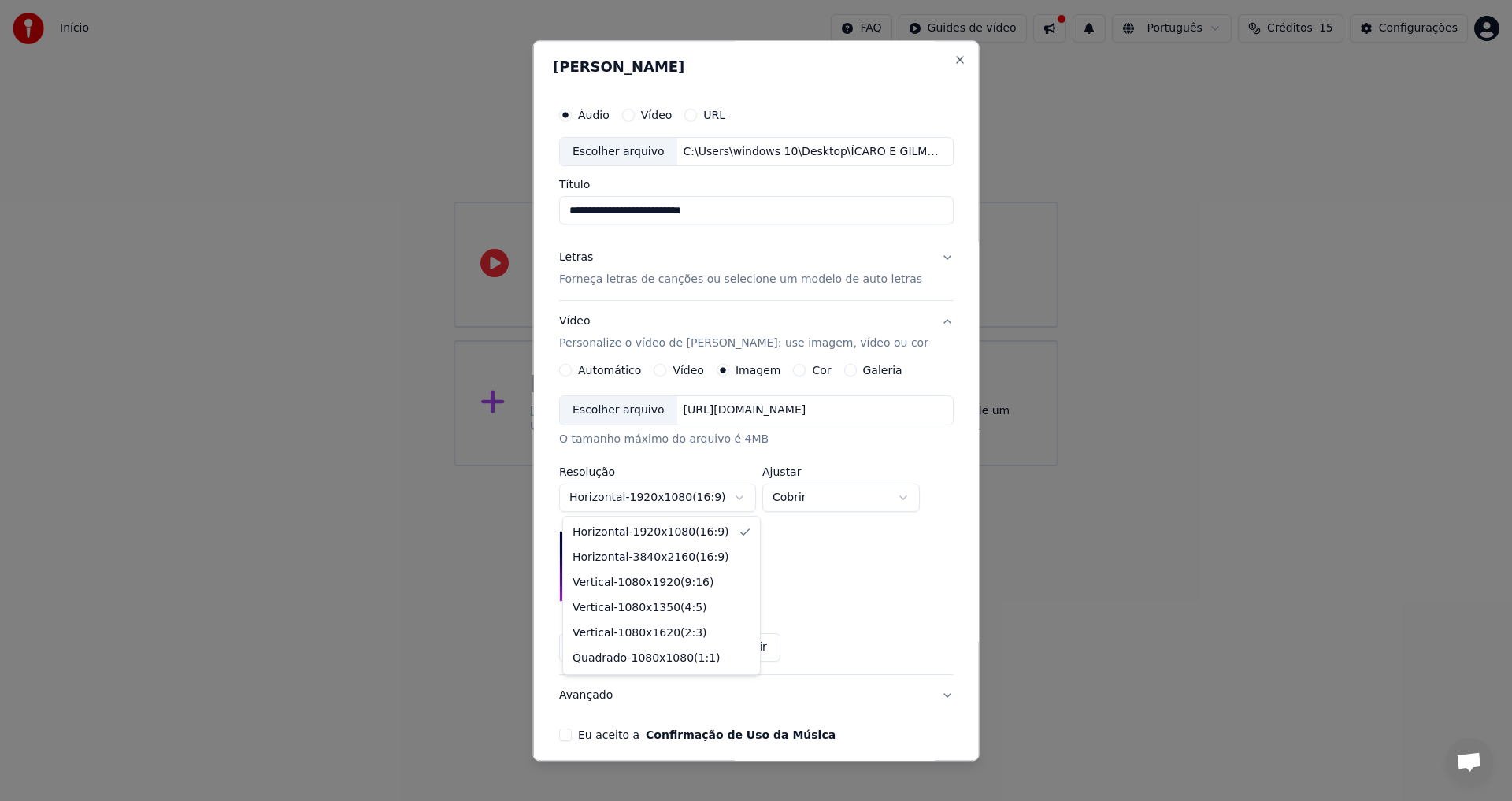
click at [744, 466] on body "**********" at bounding box center [756, 233] width 1512 height 466
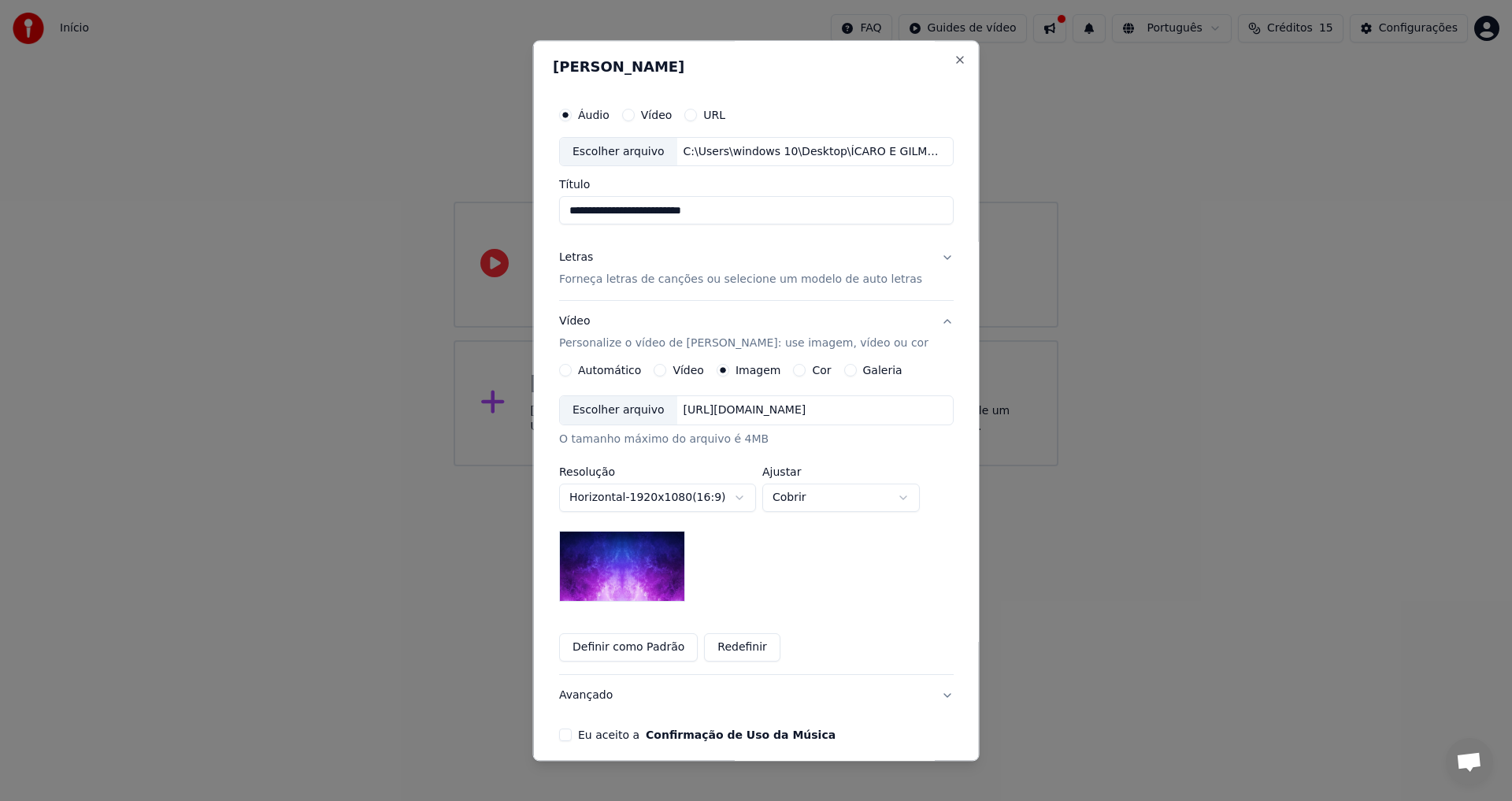
click at [744, 466] on body "**********" at bounding box center [756, 233] width 1512 height 466
click at [843, 368] on button "Galeria" at bounding box center [850, 371] width 12 height 12
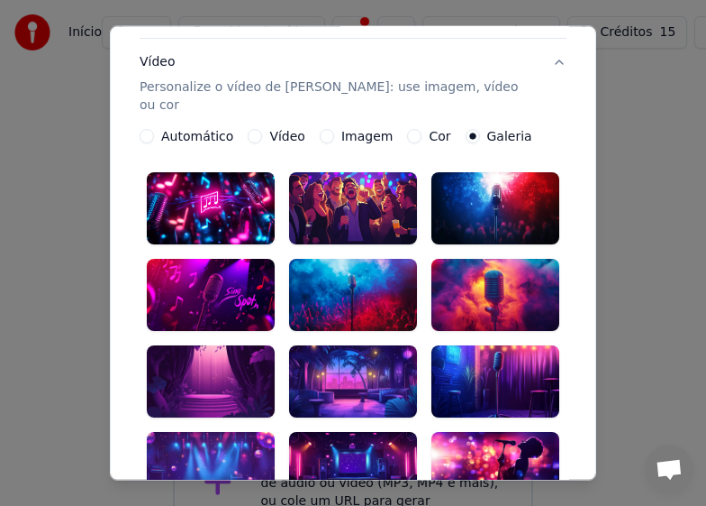
scroll to position [419, 0]
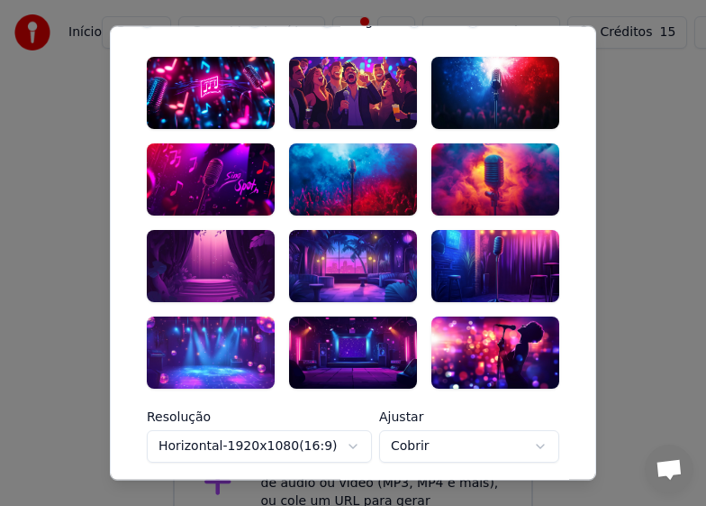
click at [336, 324] on div at bounding box center [353, 352] width 128 height 72
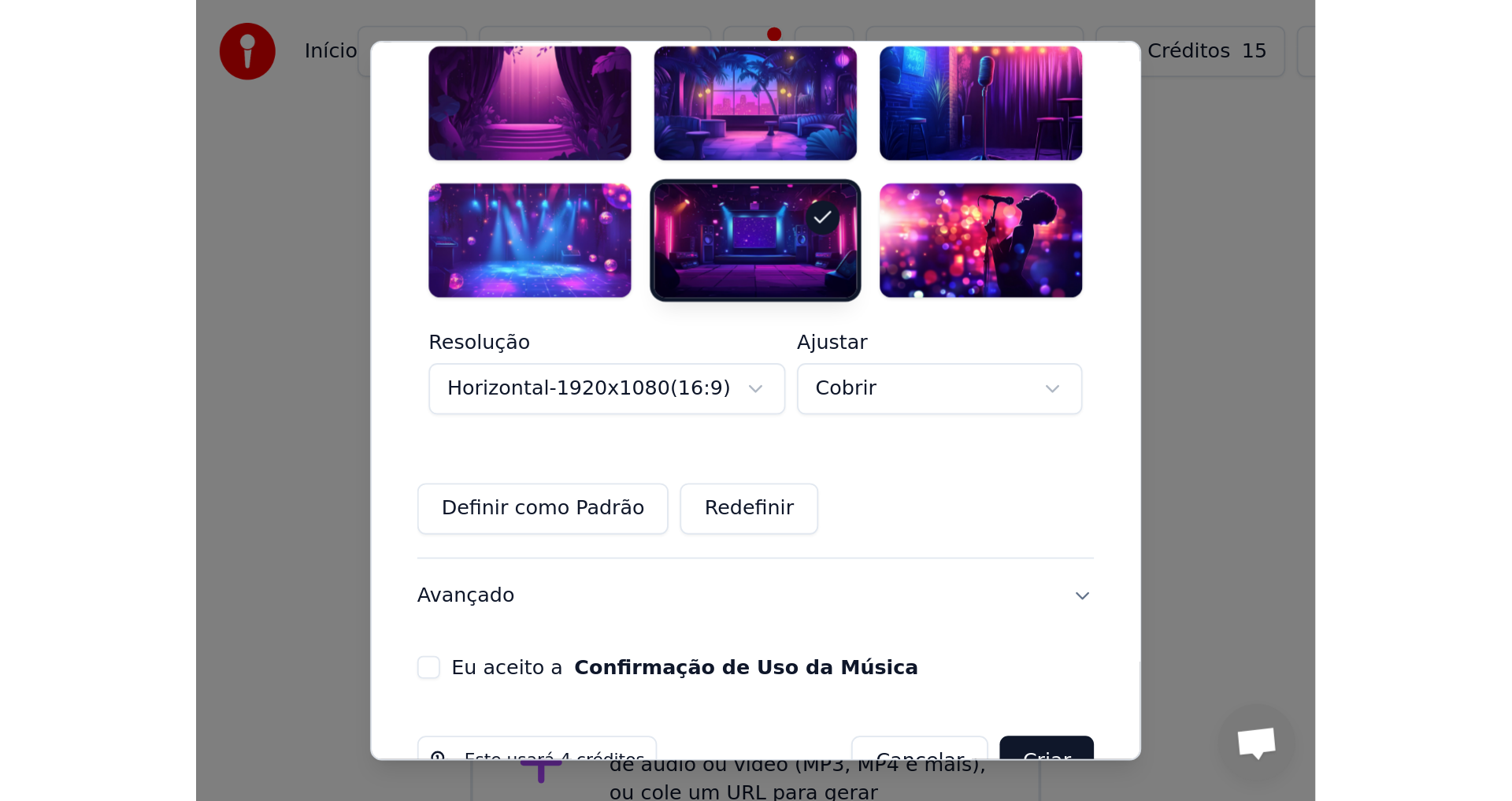
scroll to position [550, 0]
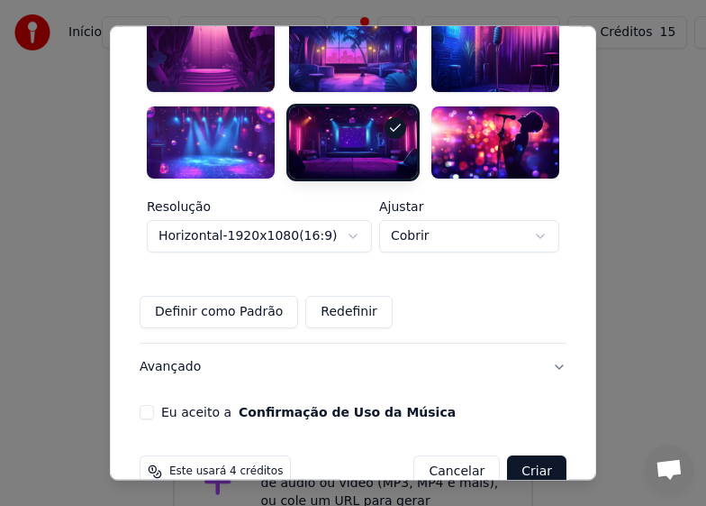
drag, startPoint x: 137, startPoint y: 375, endPoint x: 160, endPoint y: 377, distance: 23.5
click at [142, 404] on button "Eu aceito a Confirmação de Uso da Música" at bounding box center [147, 411] width 14 height 14
click at [530, 454] on button "Criar" at bounding box center [536, 470] width 59 height 32
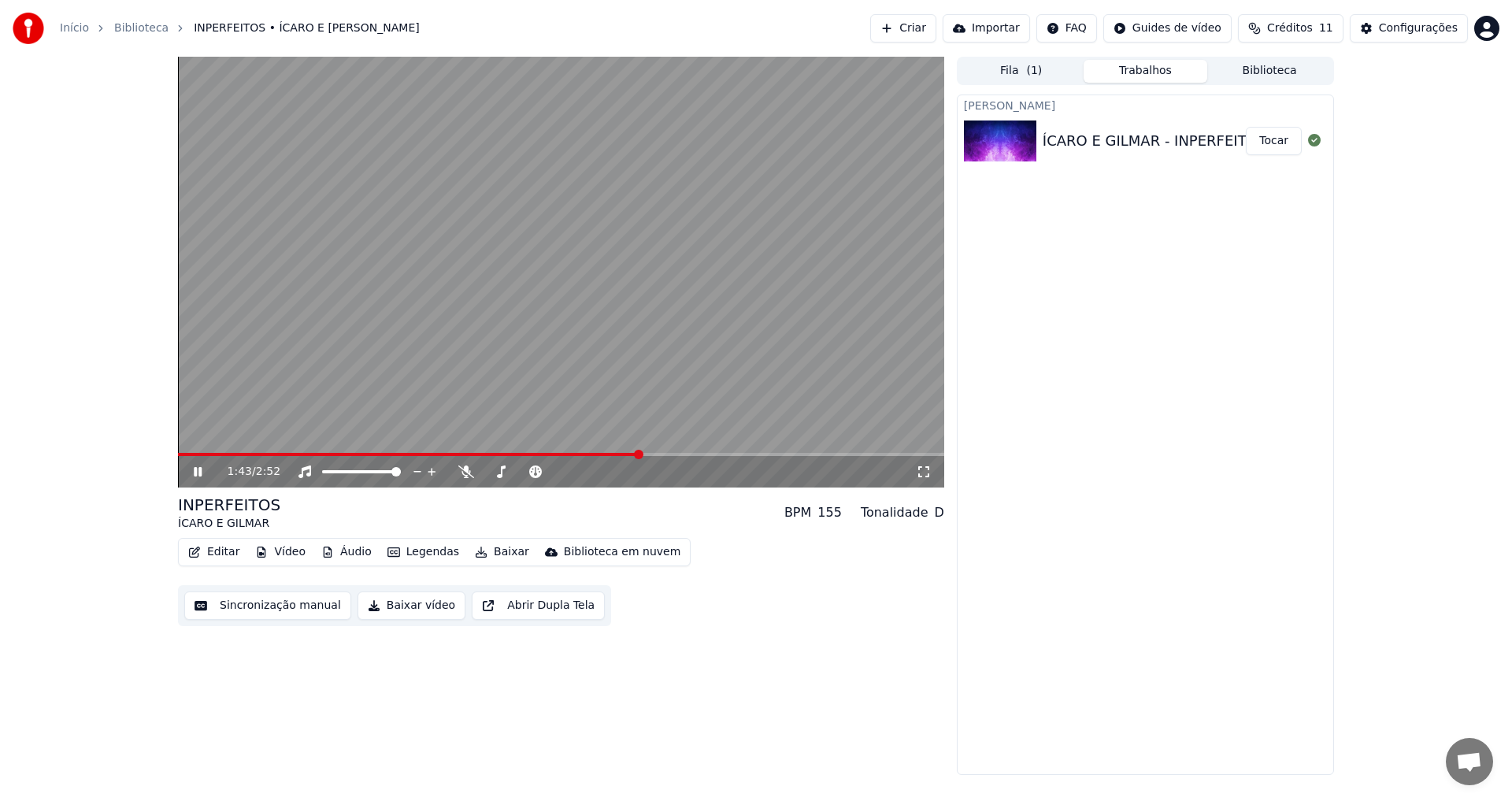
click at [195, 471] on icon at bounding box center [198, 471] width 8 height 10
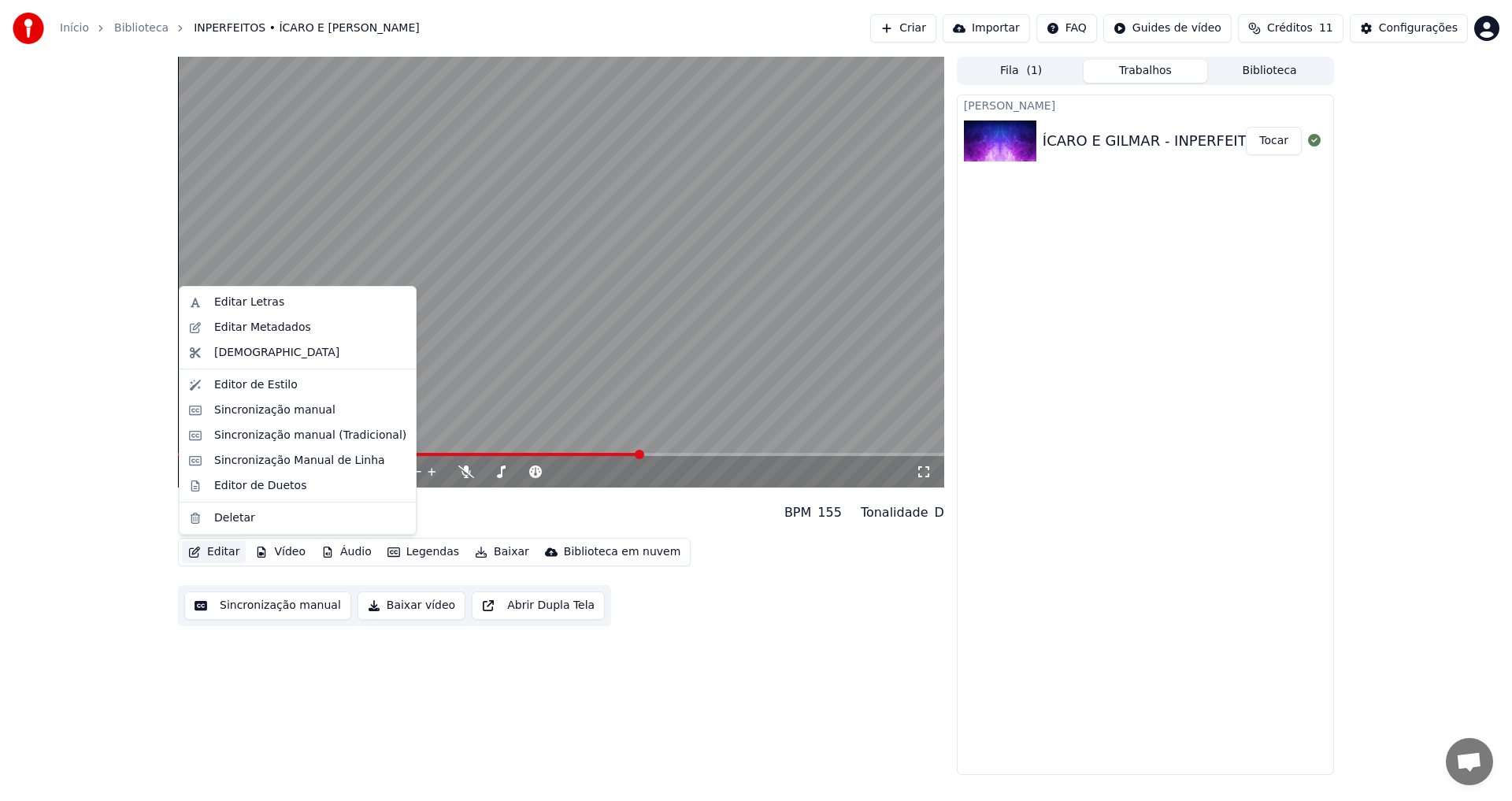
click at [225, 554] on button "Editar" at bounding box center [213, 552] width 64 height 22
click at [241, 383] on div "Editor de Estilo" at bounding box center [256, 386] width 84 height 16
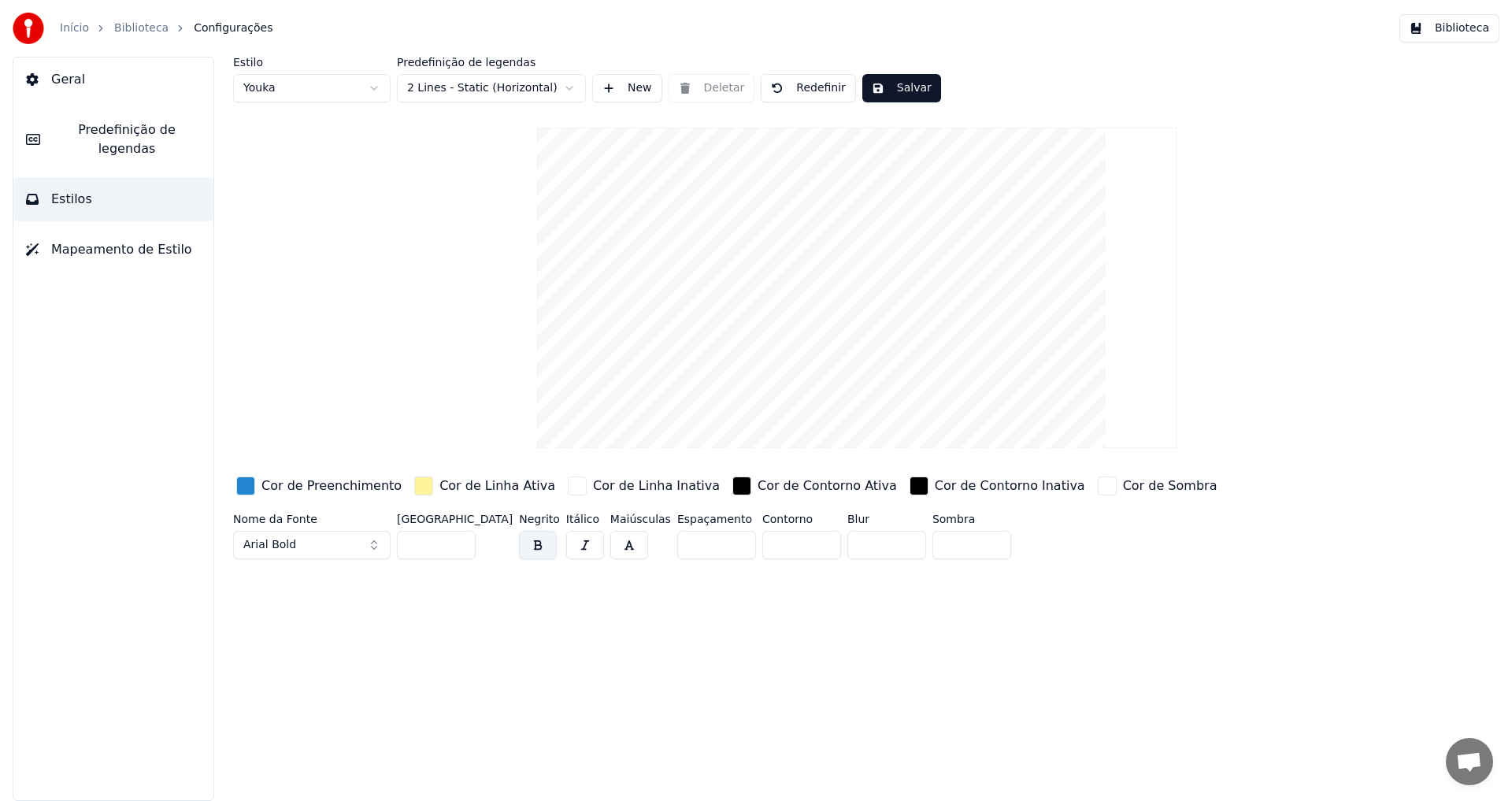
click at [525, 90] on html "Início Biblioteca Configurações Biblioteca Geral Predefinição de legendas Estil…" at bounding box center [756, 400] width 1512 height 801
click at [509, 88] on html "Início Biblioteca Configurações Biblioteca Geral Predefinição de legendas Estil…" at bounding box center [756, 400] width 1512 height 801
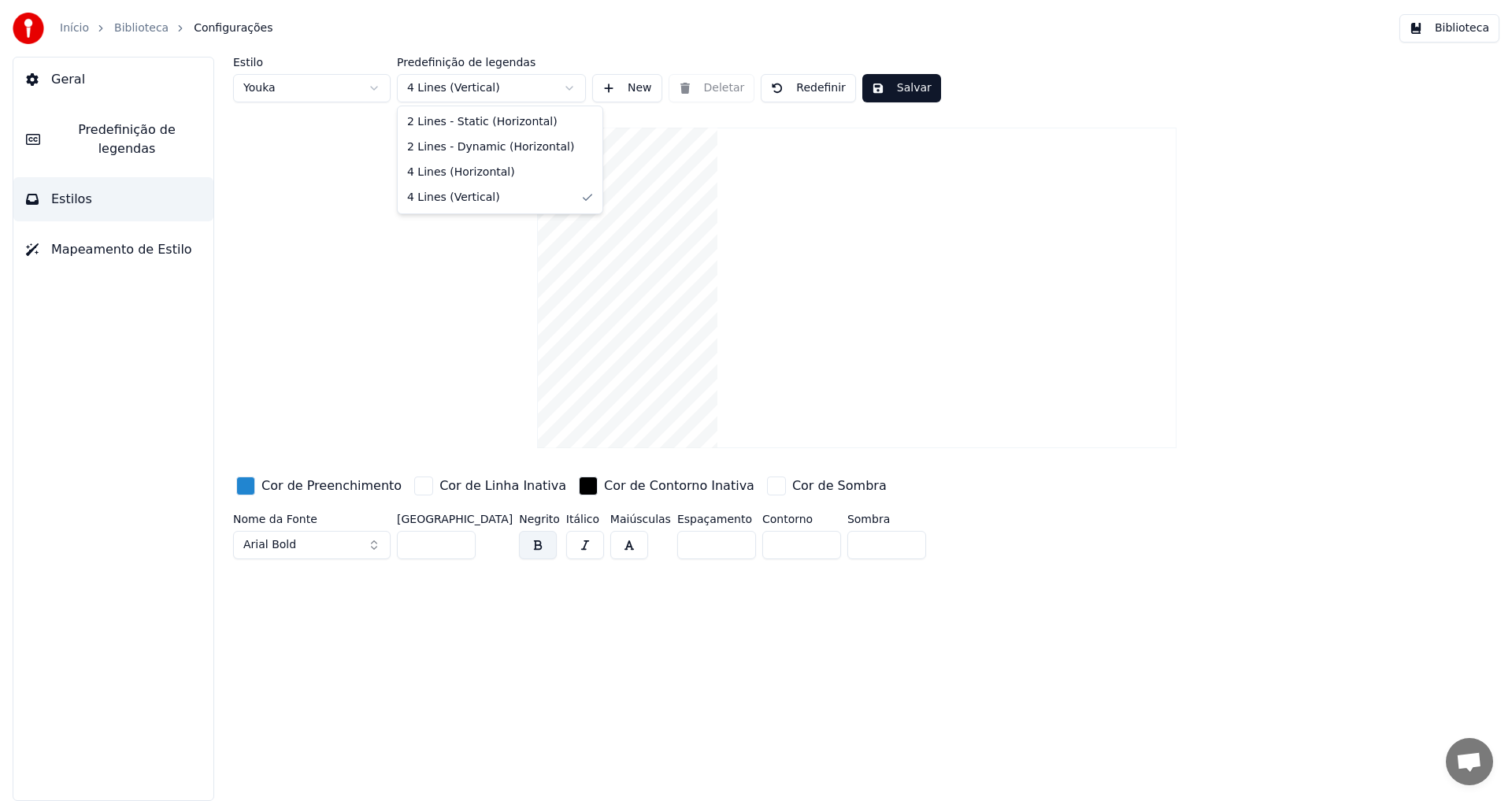
click at [570, 87] on html "Início Biblioteca Configurações Biblioteca Geral Predefinição de legendas Estil…" at bounding box center [756, 400] width 1512 height 801
click at [374, 85] on html "Início Biblioteca Configurações Biblioteca Geral Predefinição de legendas Estil…" at bounding box center [756, 400] width 1512 height 801
click at [373, 85] on html "Início Biblioteca Configurações Biblioteca Geral Predefinição de legendas Estil…" at bounding box center [756, 400] width 1512 height 801
click at [530, 85] on html "Início Biblioteca Configurações Biblioteca Geral Predefinição de legendas Estil…" at bounding box center [756, 400] width 1512 height 801
click at [468, 283] on html "Início Biblioteca Configurações Biblioteca Geral Predefinição de legendas Estil…" at bounding box center [756, 400] width 1512 height 801
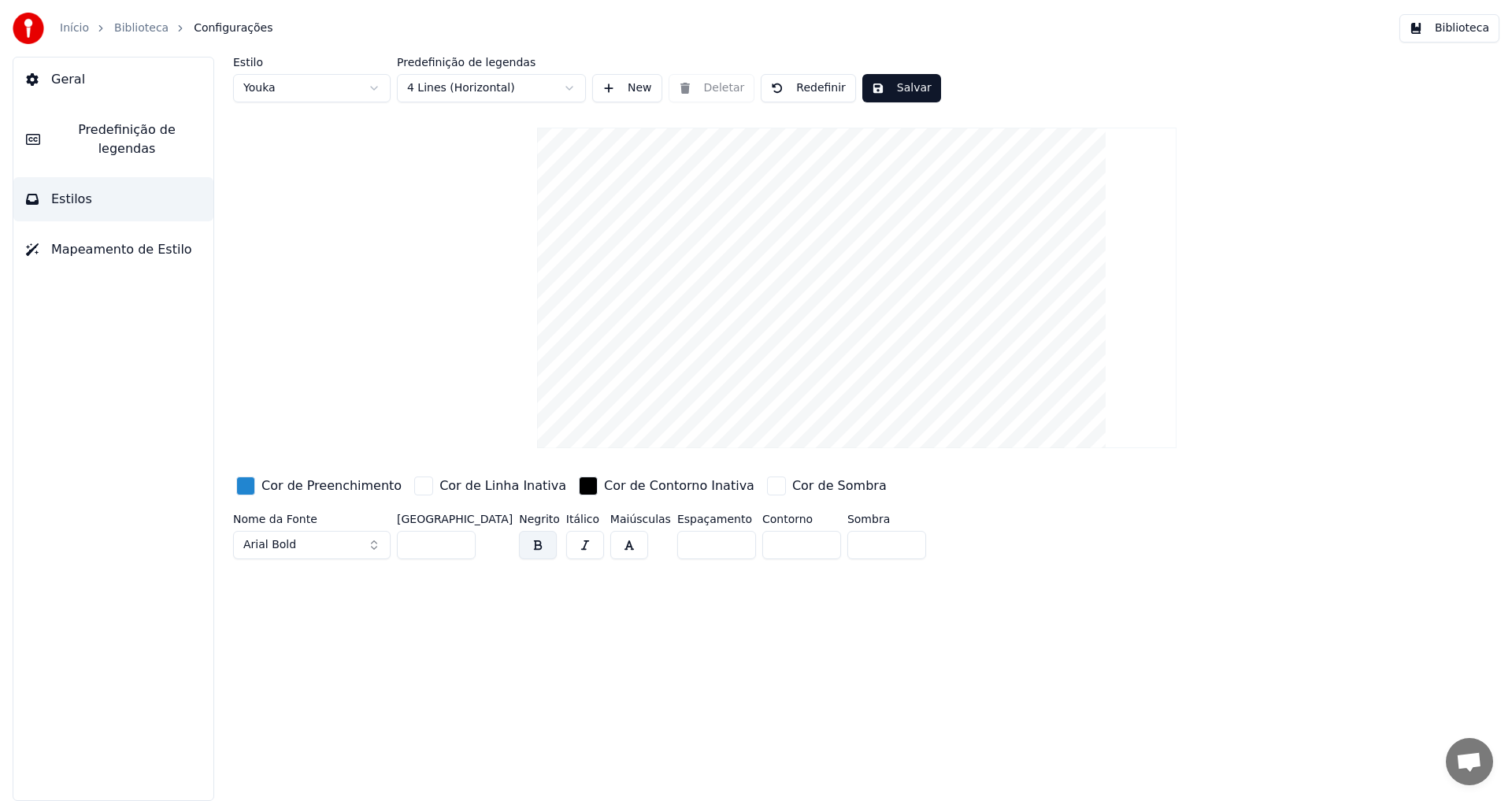
click at [61, 76] on span "Geral" at bounding box center [68, 80] width 34 height 19
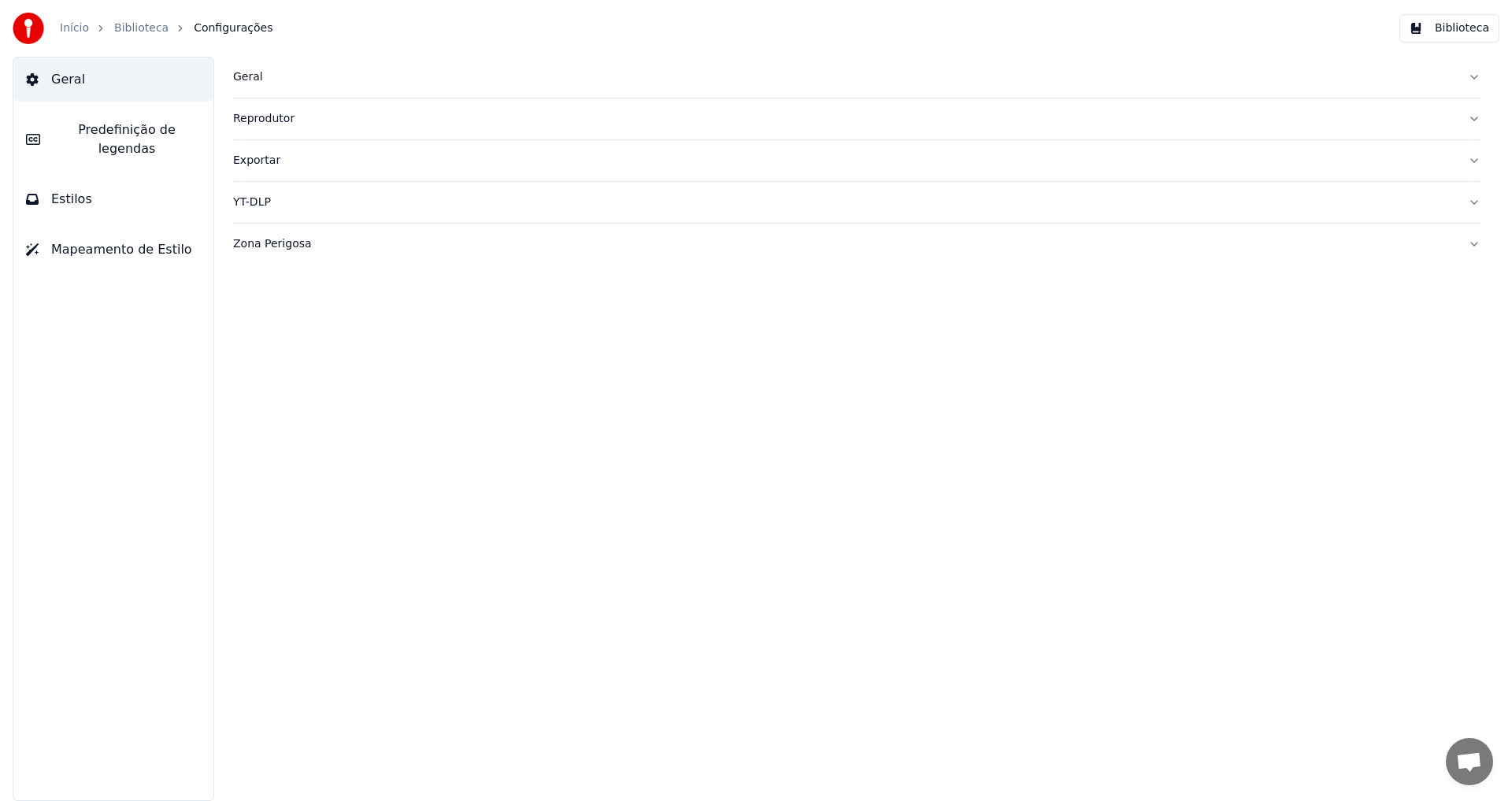
click at [92, 127] on span "Predefinição de legendas" at bounding box center [126, 139] width 148 height 38
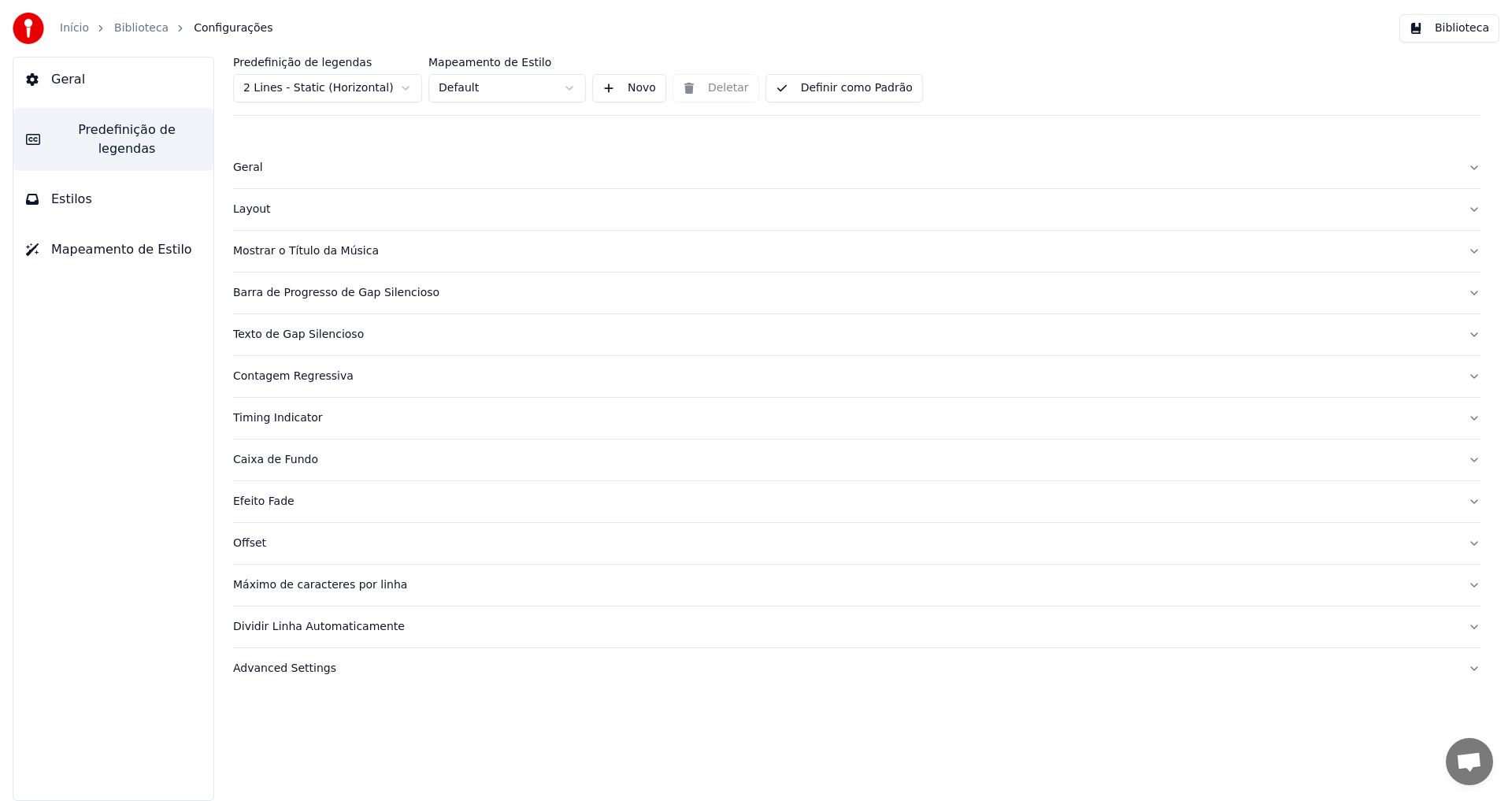
click at [274, 462] on div "Caixa de Fundo" at bounding box center [844, 460] width 1223 height 16
click at [1456, 167] on button "Geral" at bounding box center [857, 168] width 1247 height 41
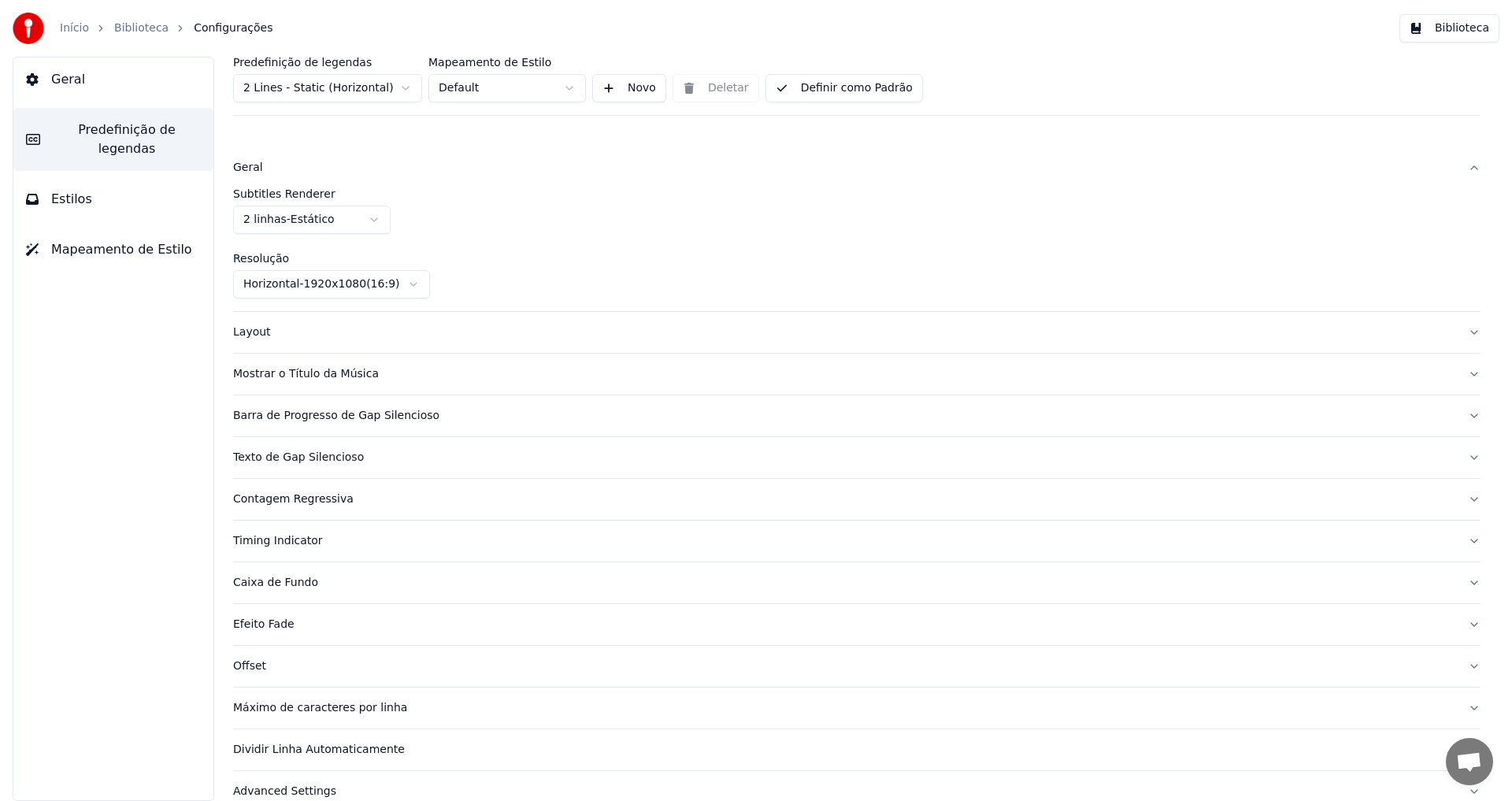
click at [1457, 167] on button "Geral" at bounding box center [857, 168] width 1247 height 41
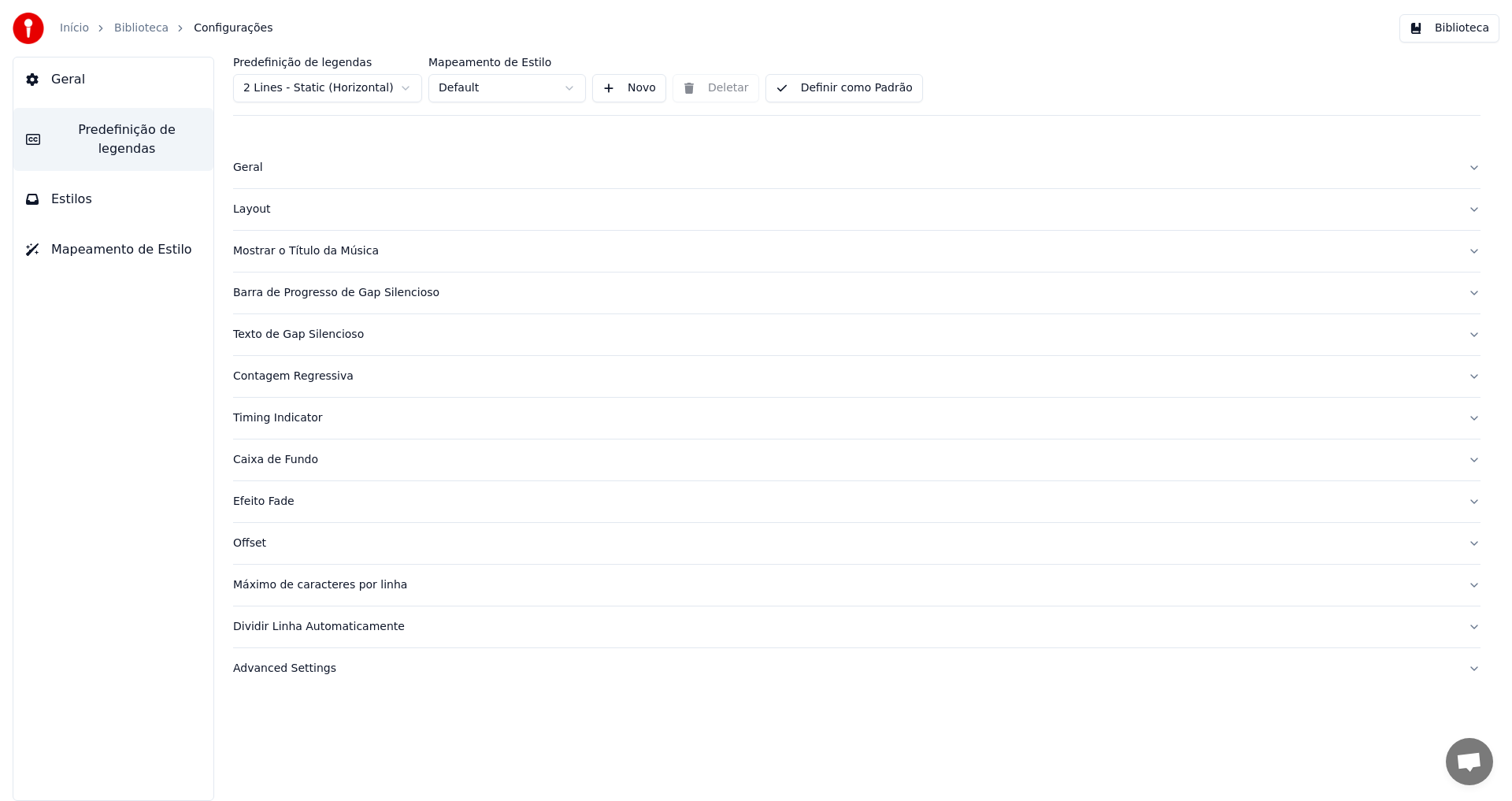
click at [1473, 165] on button "Geral" at bounding box center [857, 168] width 1247 height 41
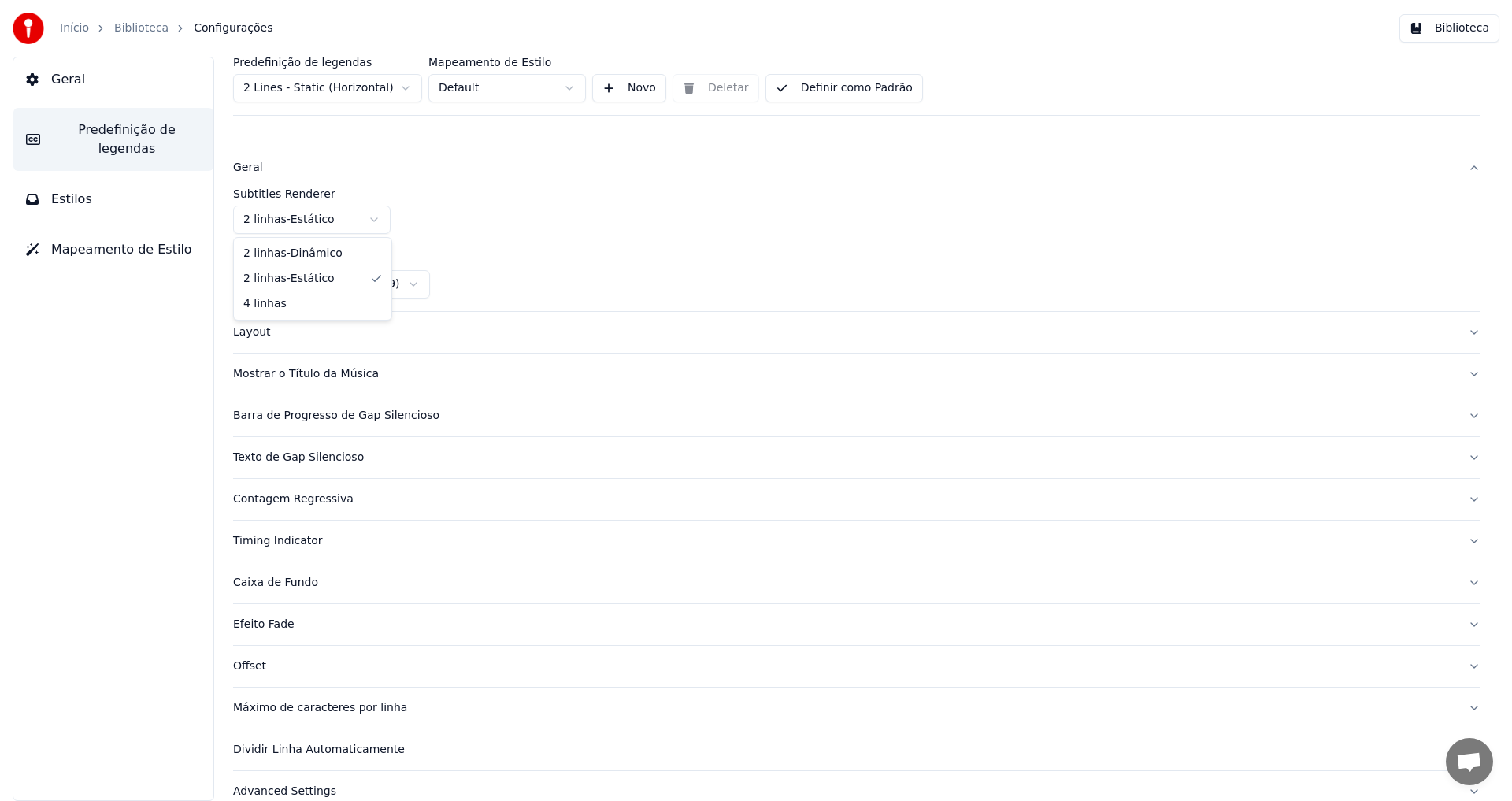
click at [338, 222] on html "Início Biblioteca Configurações Biblioteca Geral Predefinição de legendas Estil…" at bounding box center [756, 400] width 1512 height 801
click at [1471, 327] on button "Layout" at bounding box center [857, 332] width 1247 height 41
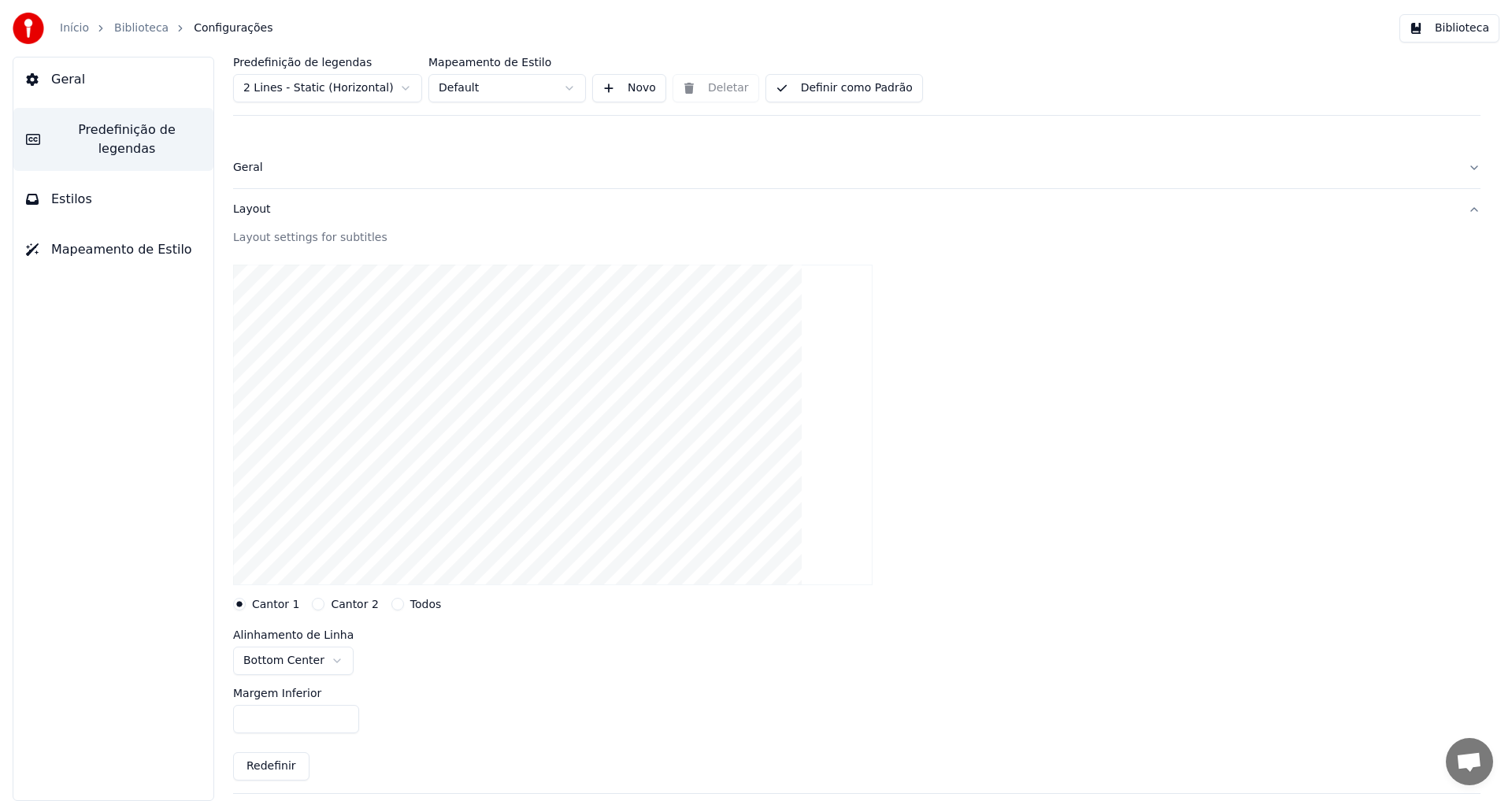
click at [1165, 244] on div "Layout settings for subtitles" at bounding box center [857, 238] width 1247 height 16
click at [65, 78] on span "Geral" at bounding box center [68, 80] width 34 height 19
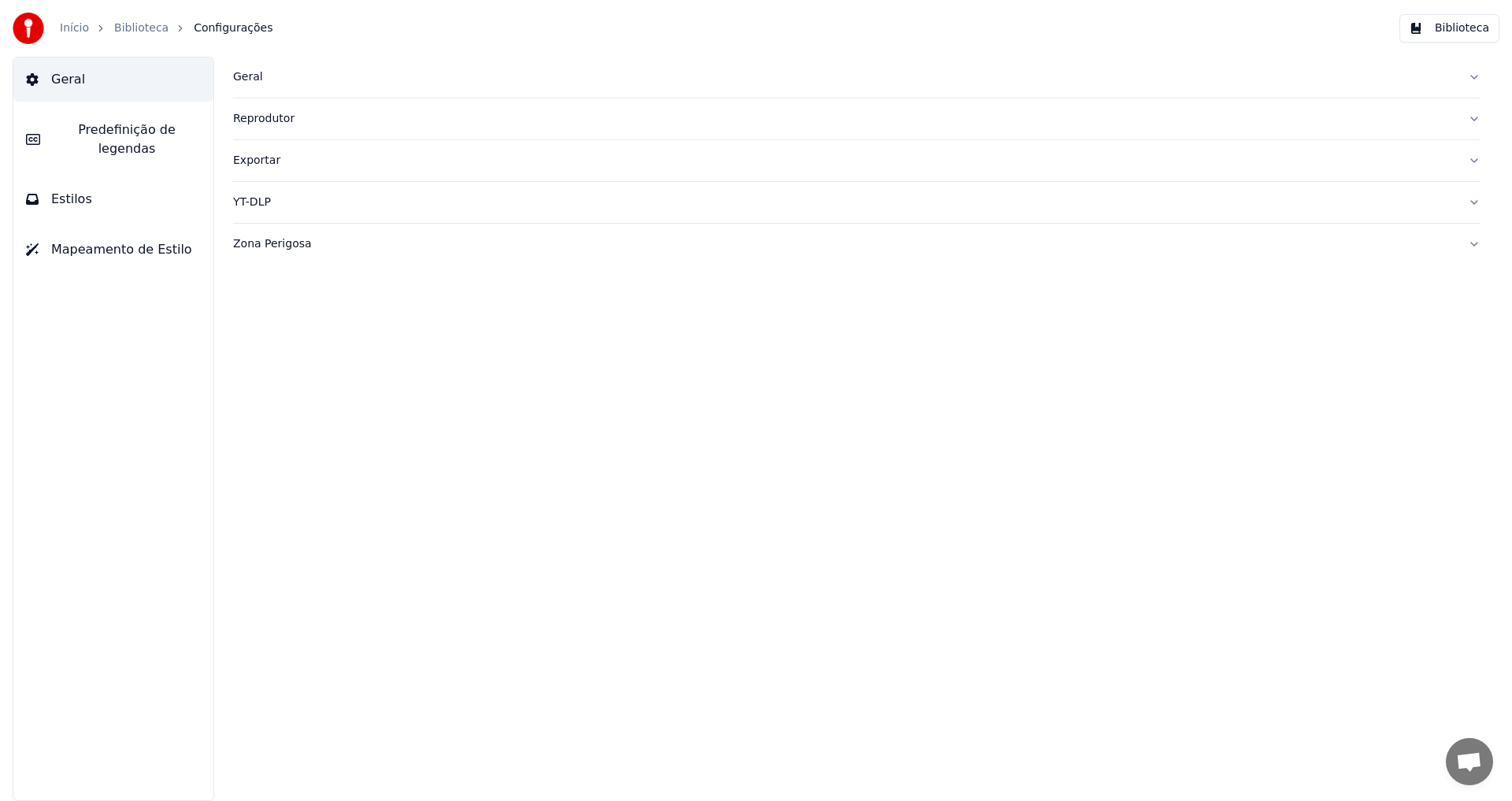
click at [72, 28] on link "Início" at bounding box center [73, 28] width 29 height 16
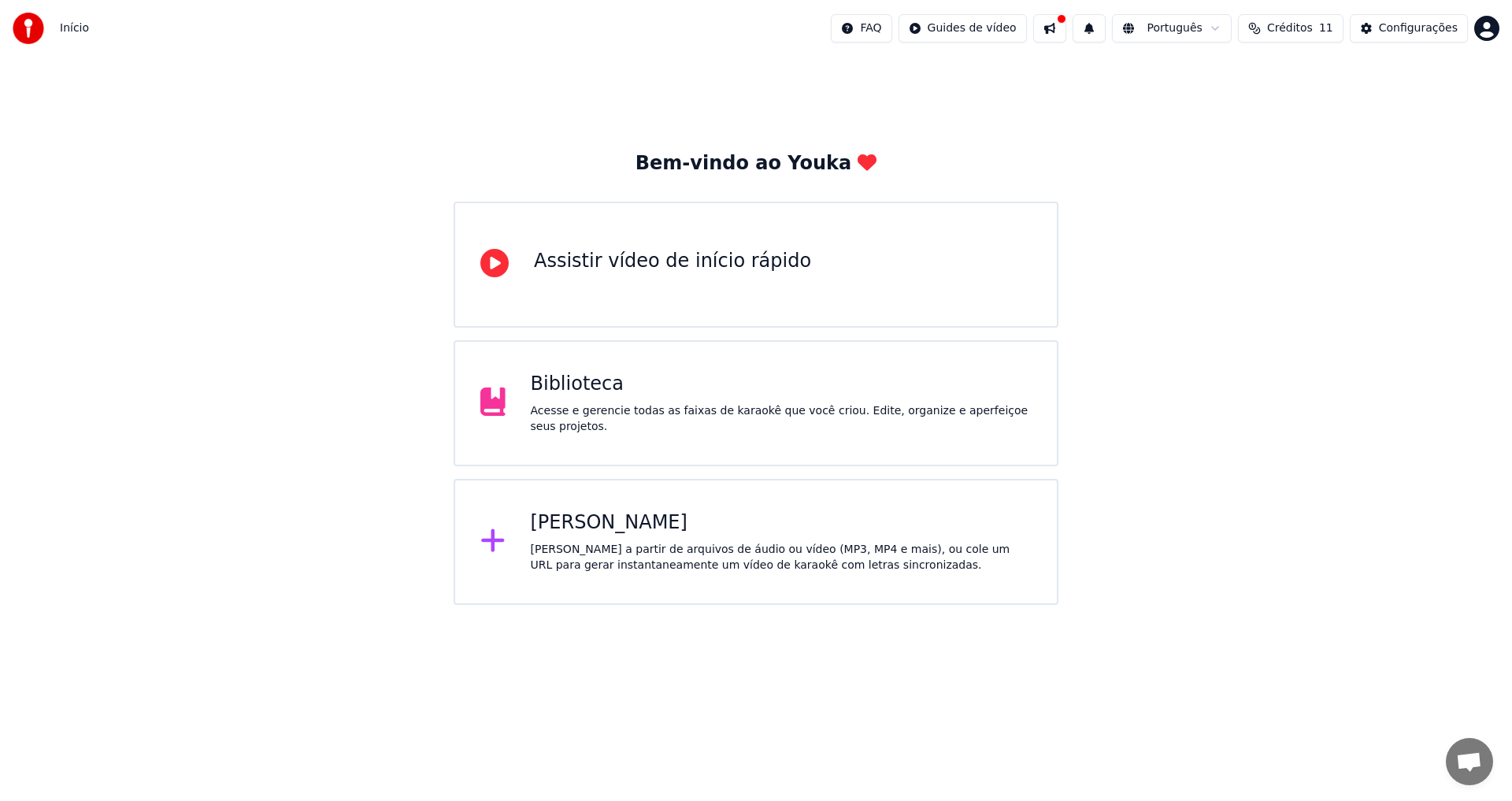
click at [1066, 25] on button at bounding box center [1050, 28] width 33 height 28
drag, startPoint x: 1486, startPoint y: 257, endPoint x: 1436, endPoint y: 256, distance: 50.0
click at [1474, 256] on div "Bem-vindo ao Youka Assistir vídeo de início rápido Biblioteca Acesse e gerencie…" at bounding box center [756, 331] width 1512 height 548
